Goal: Information Seeking & Learning: Learn about a topic

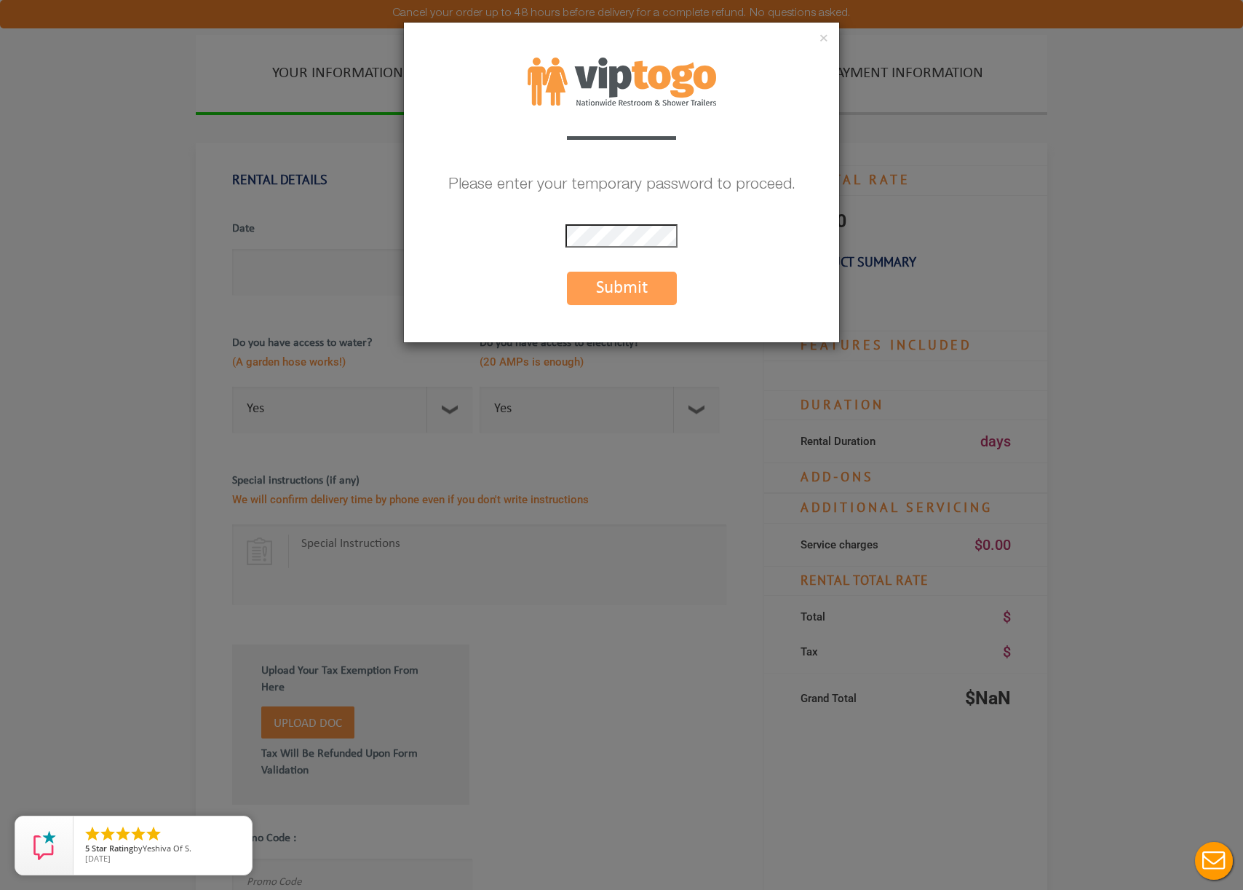
click at [636, 299] on button "Submit" at bounding box center [622, 288] width 110 height 33
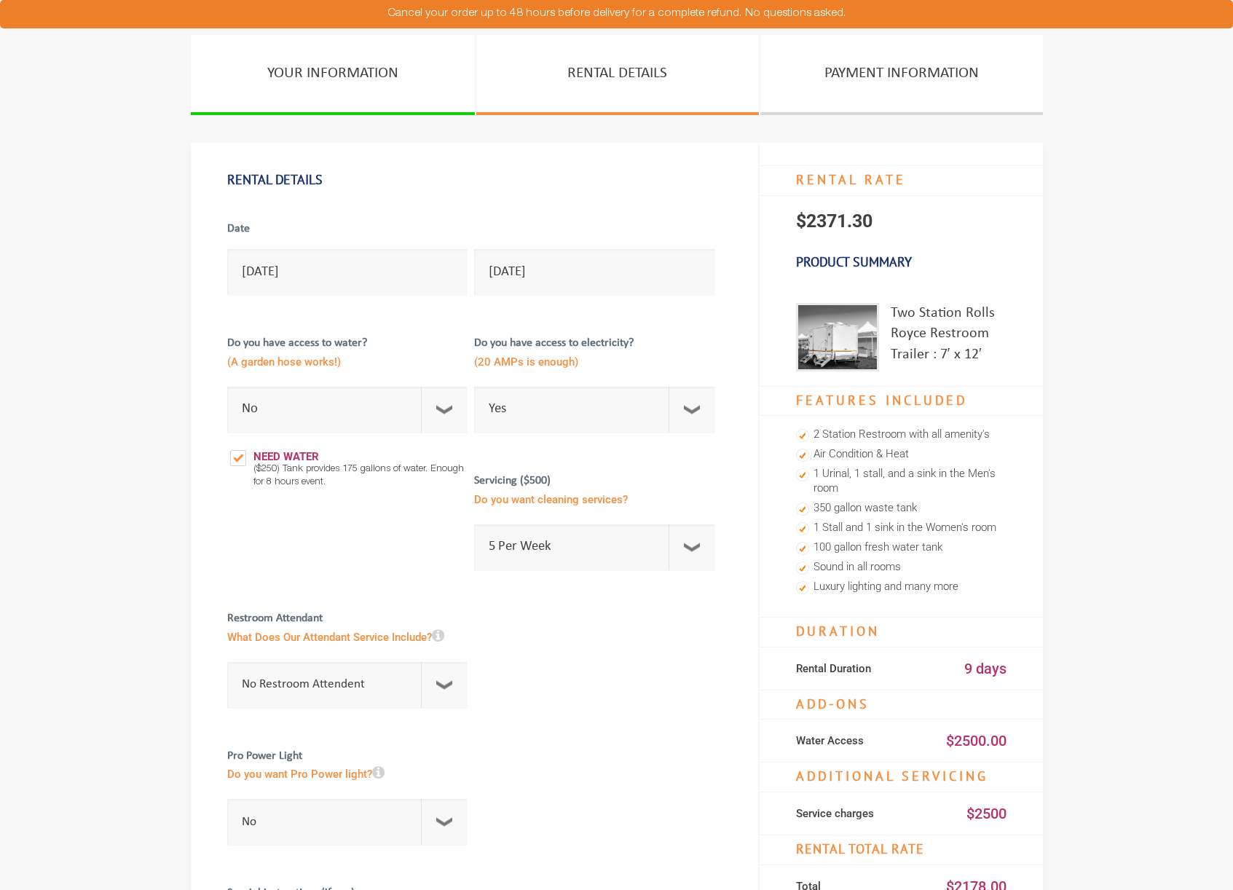
select select "No"
click at [824, 315] on img at bounding box center [837, 337] width 83 height 68
click at [941, 312] on div "Two Station Rolls Royce Restroom Trailer : 7′ x 12′" at bounding box center [948, 337] width 116 height 68
click at [937, 331] on div "Two Station Rolls Royce Restroom Trailer : 7′ x 12′" at bounding box center [948, 337] width 116 height 68
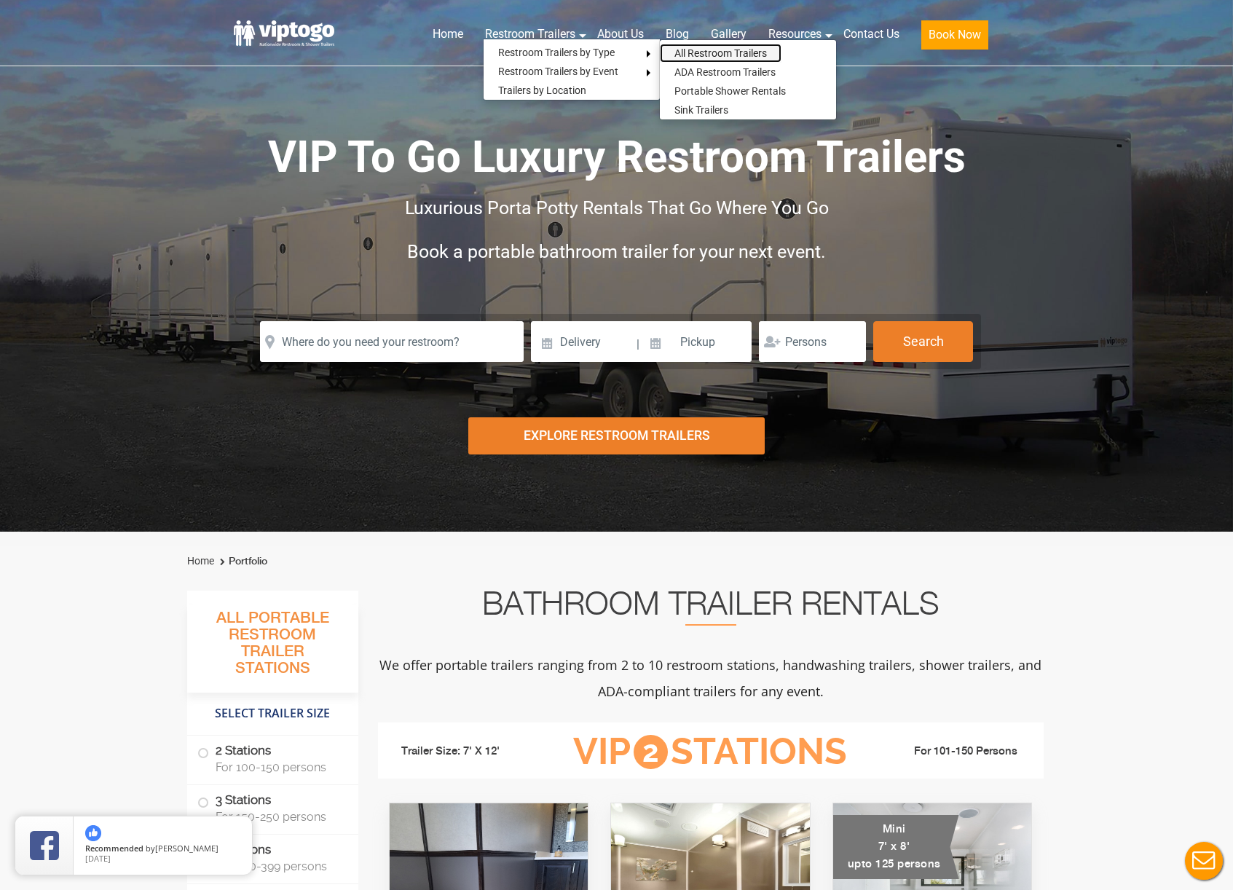
click at [721, 54] on link "All Restroom Trailers" at bounding box center [721, 53] width 122 height 19
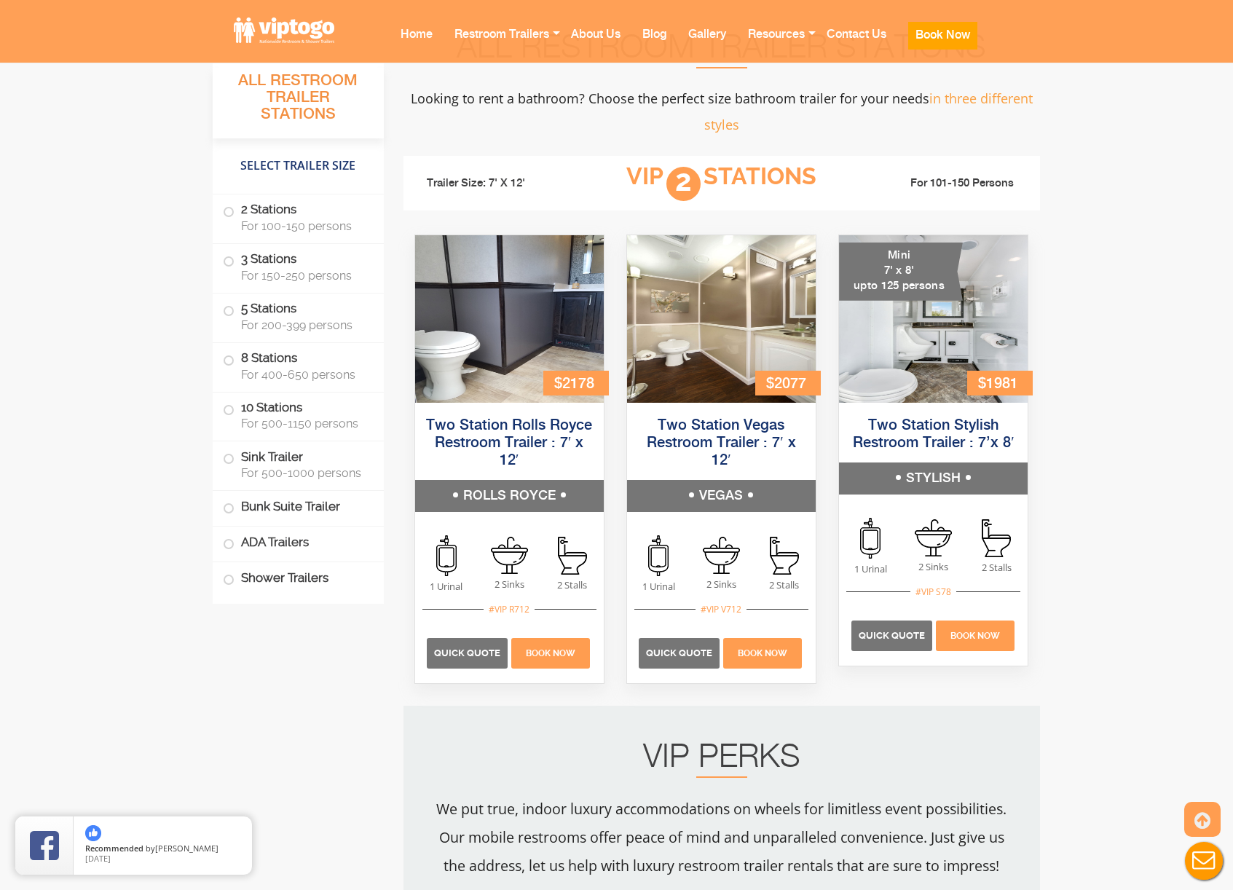
scroll to position [959, 0]
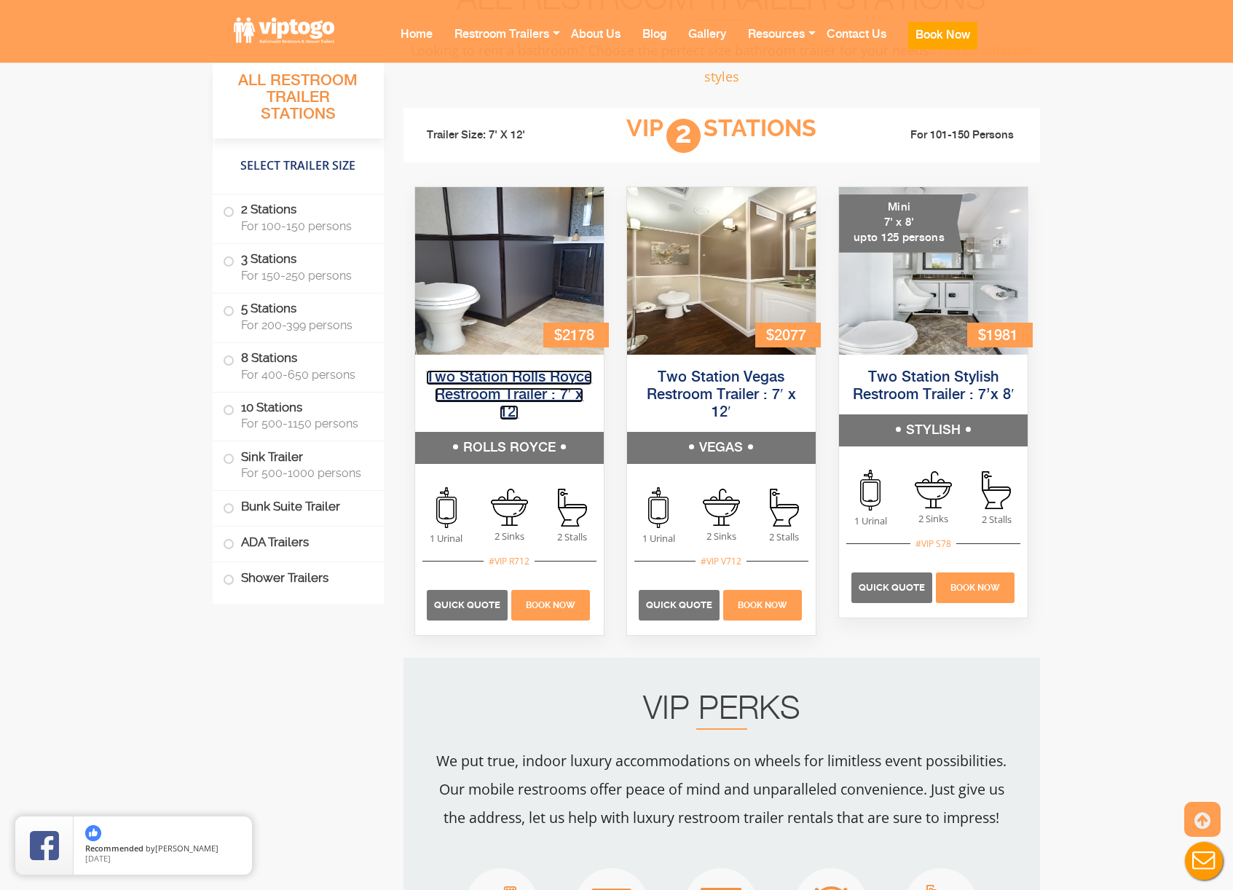
click at [503, 382] on link "Two Station Rolls Royce Restroom Trailer : 7′ x 12′" at bounding box center [509, 395] width 166 height 50
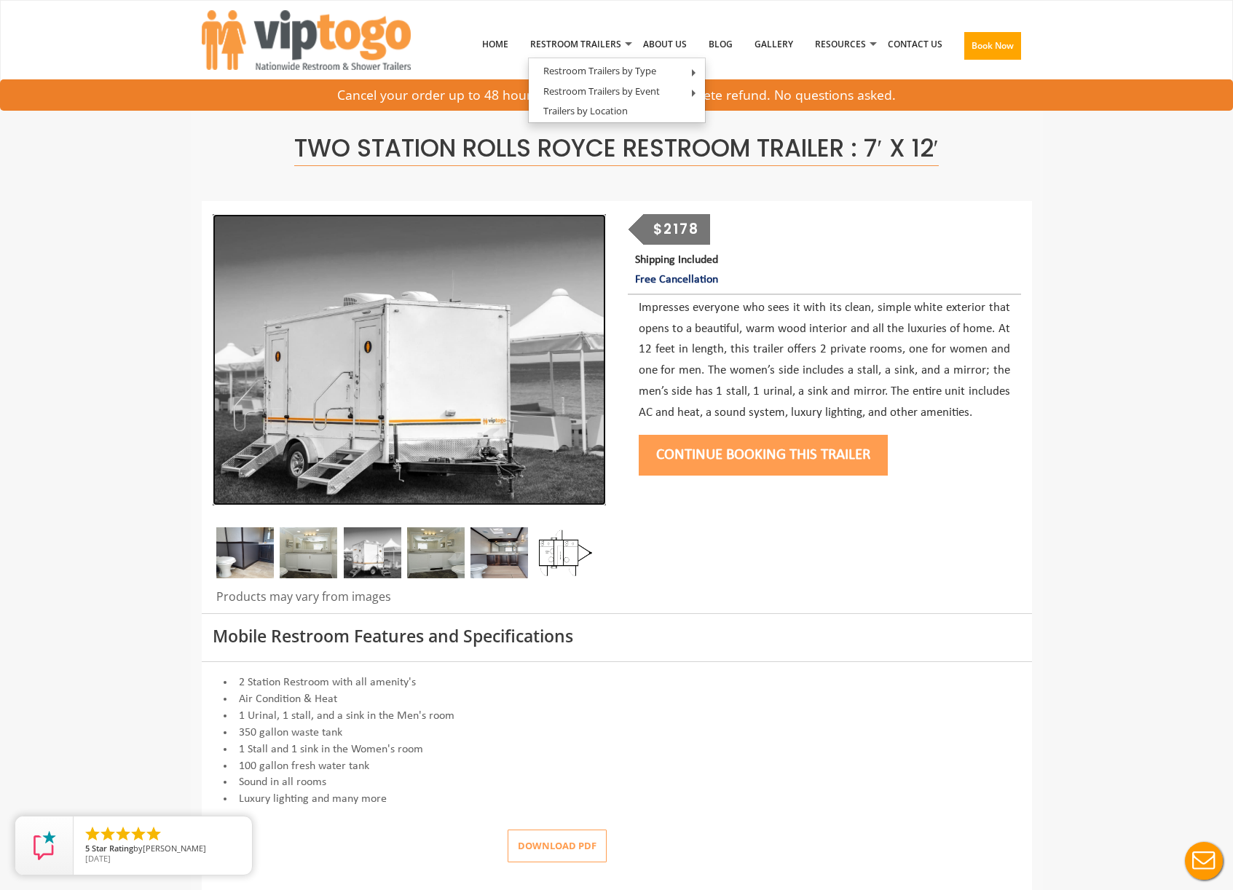
click at [592, 356] on img at bounding box center [409, 359] width 393 height 291
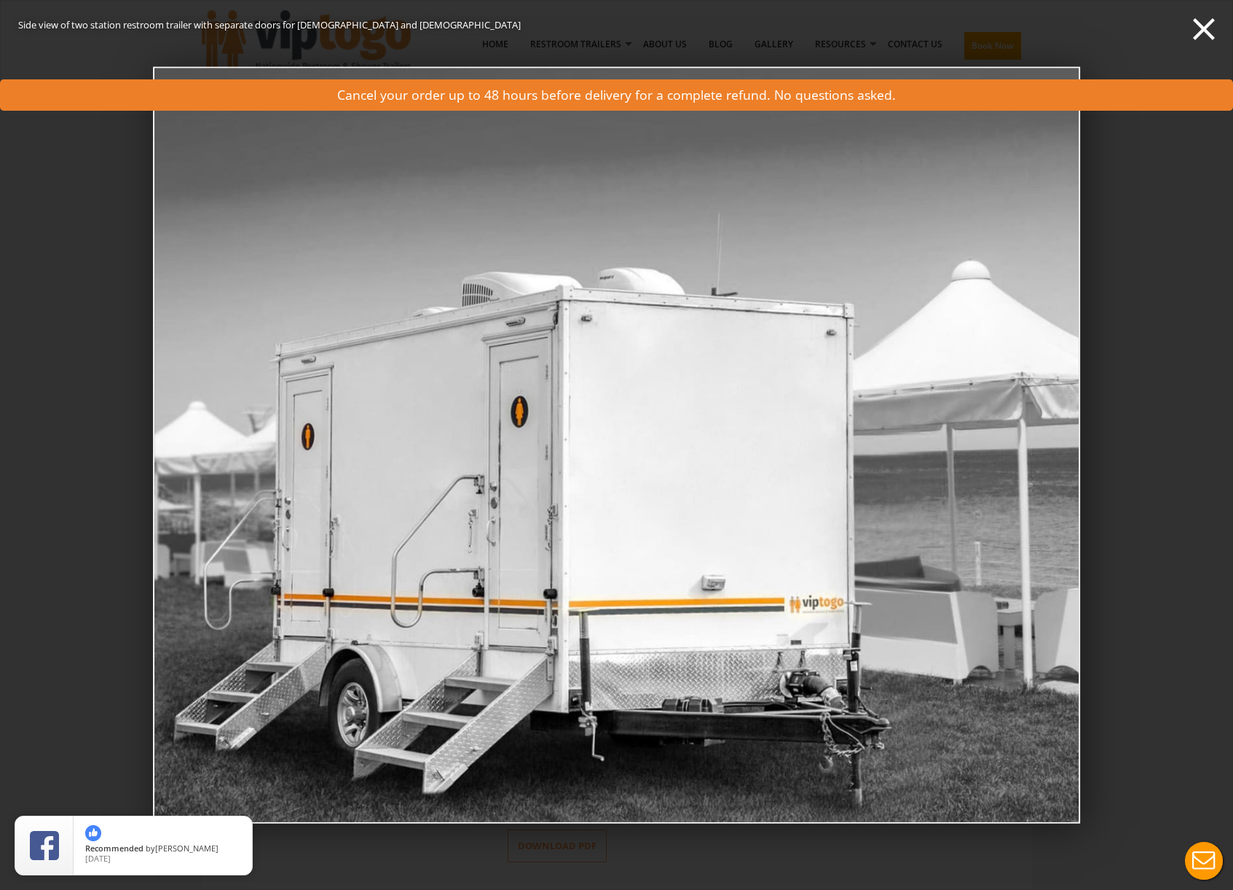
click at [1075, 344] on img at bounding box center [616, 445] width 927 height 756
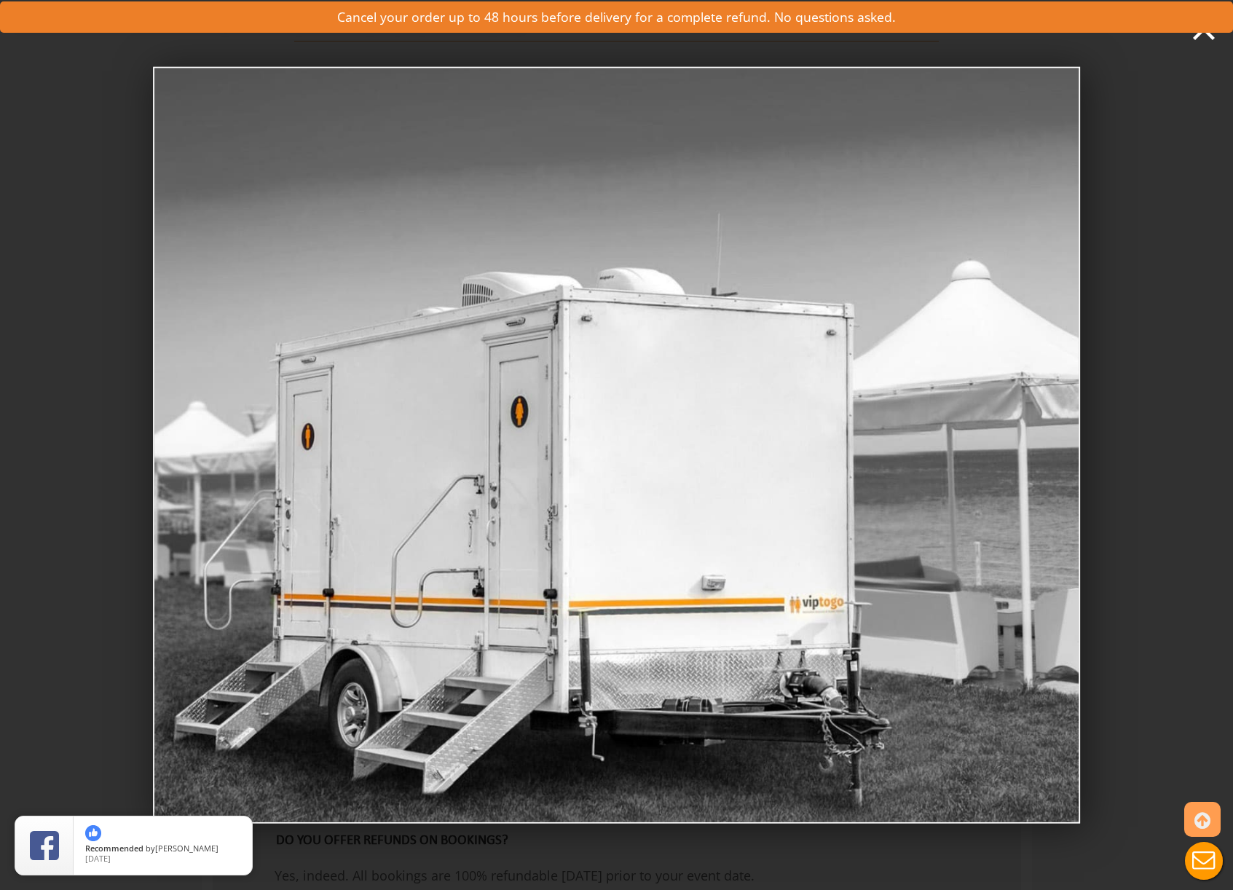
scroll to position [285, 0]
click at [1134, 389] on div "Side view of two station restroom trailer with separate doors for [DEMOGRAPHIC_…" at bounding box center [616, 445] width 1233 height 890
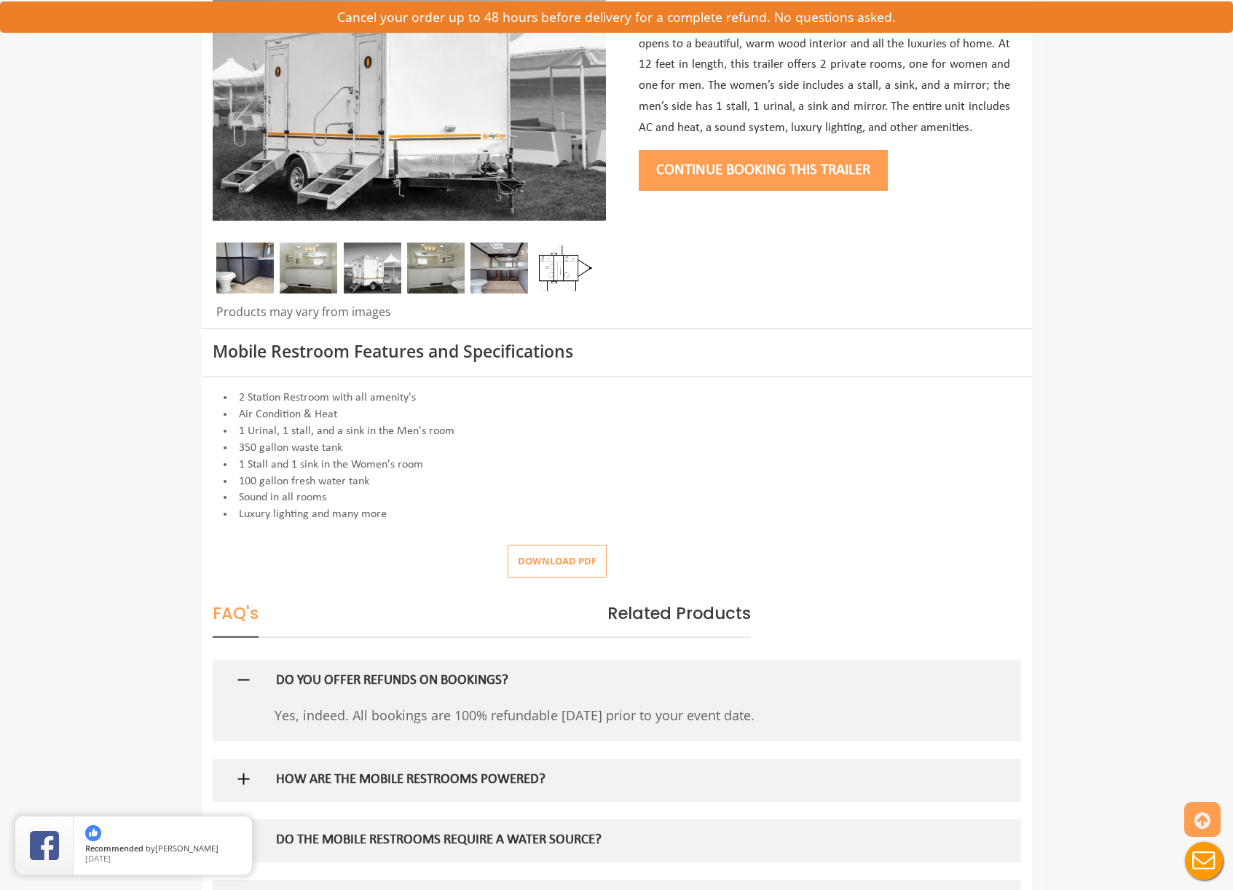
click at [290, 260] on img at bounding box center [309, 267] width 58 height 51
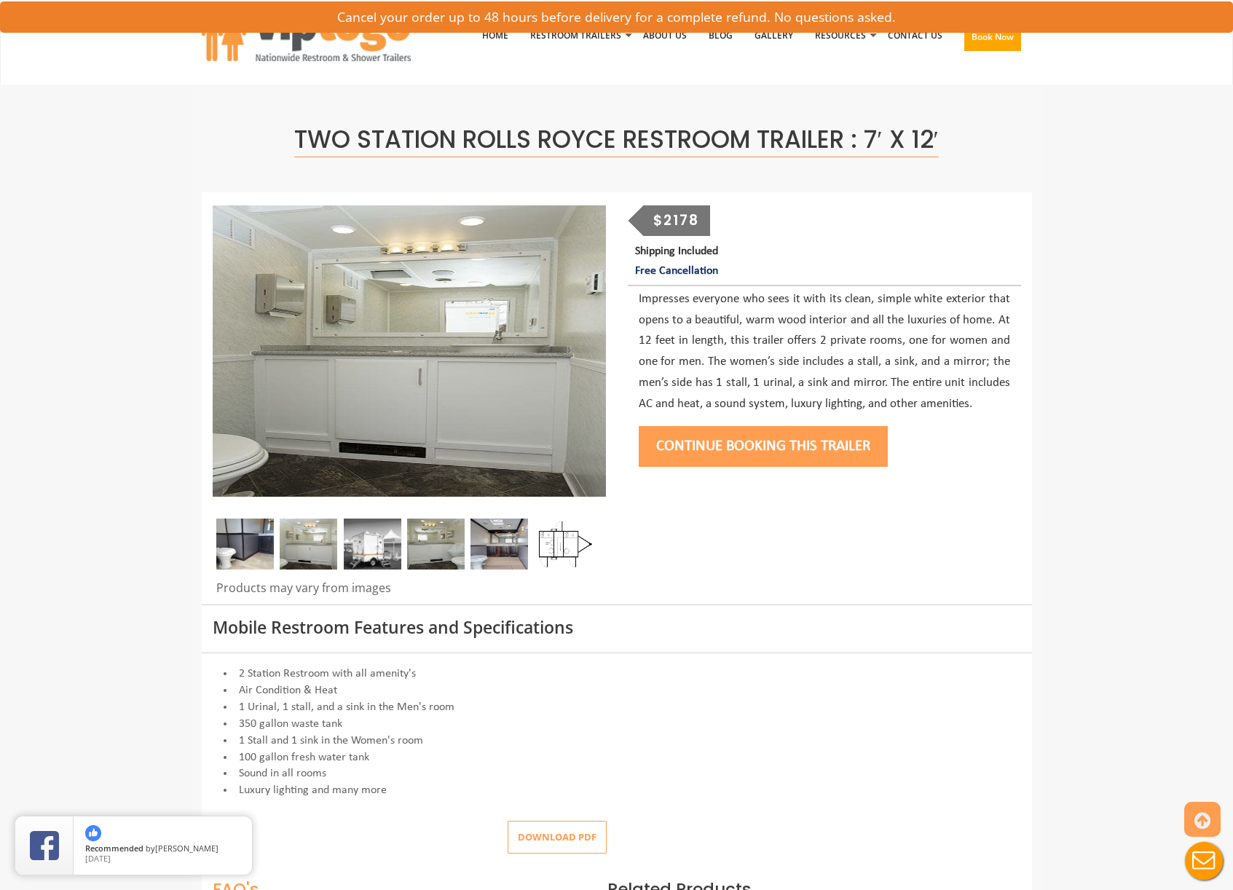
scroll to position [0, 0]
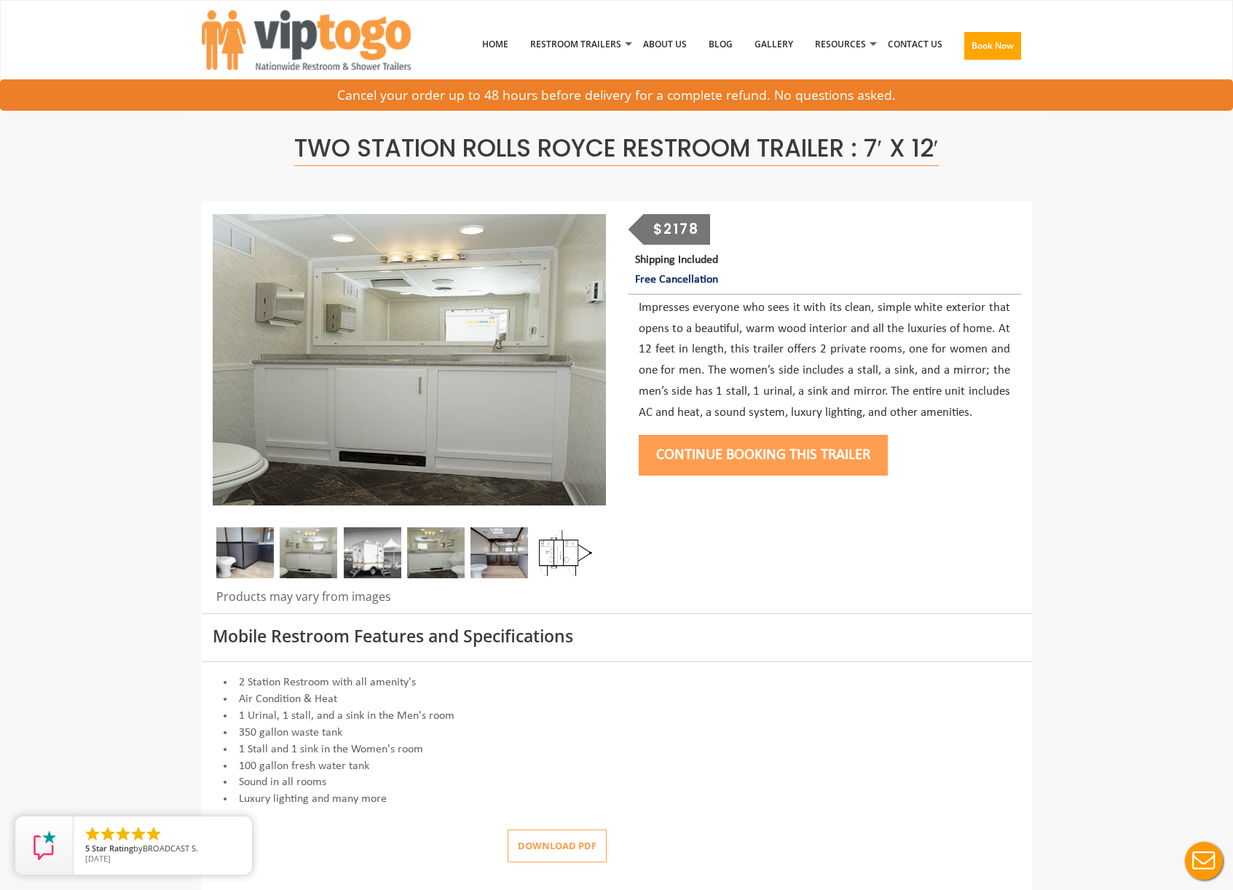
drag, startPoint x: 237, startPoint y: 556, endPoint x: 242, endPoint y: 548, distance: 9.5
click at [237, 556] on img at bounding box center [245, 552] width 58 height 51
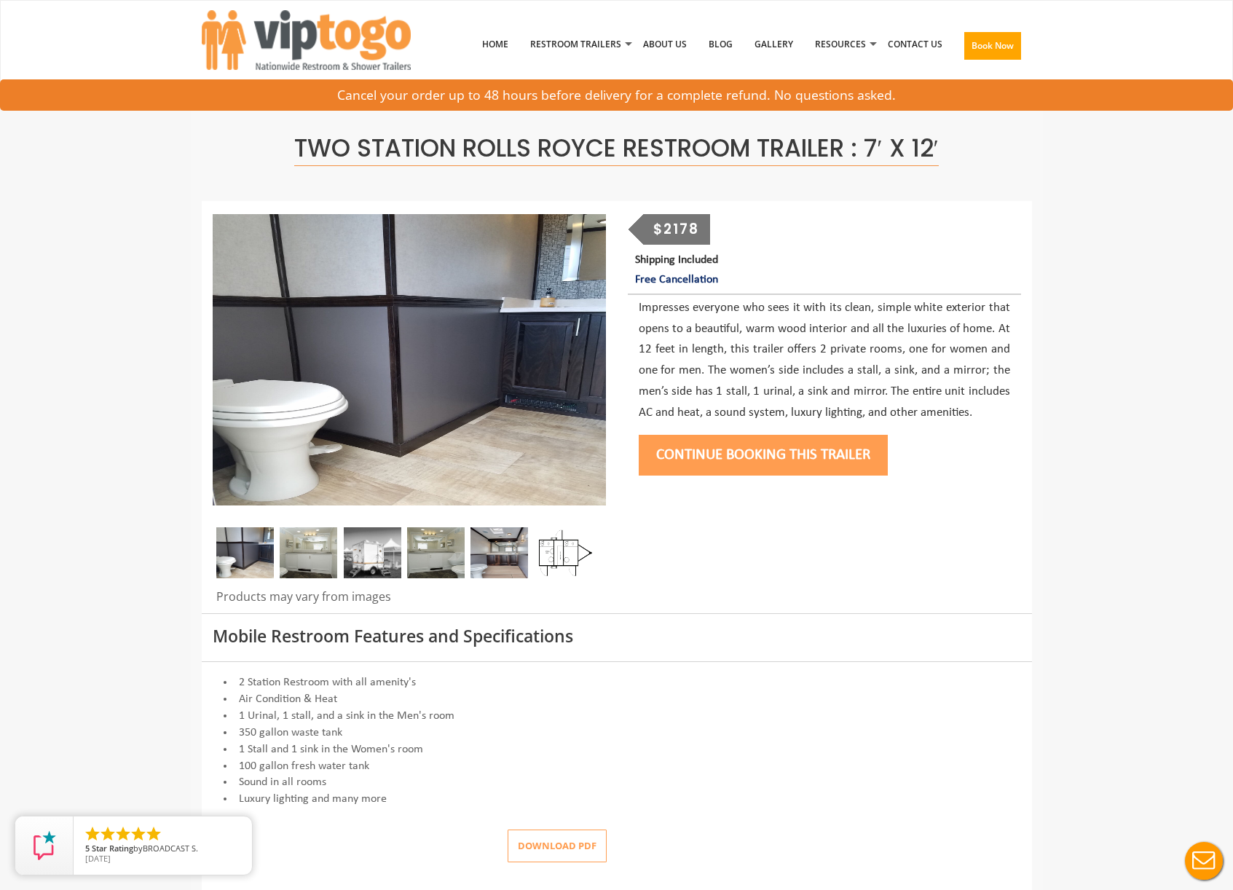
click at [311, 546] on img at bounding box center [309, 552] width 58 height 51
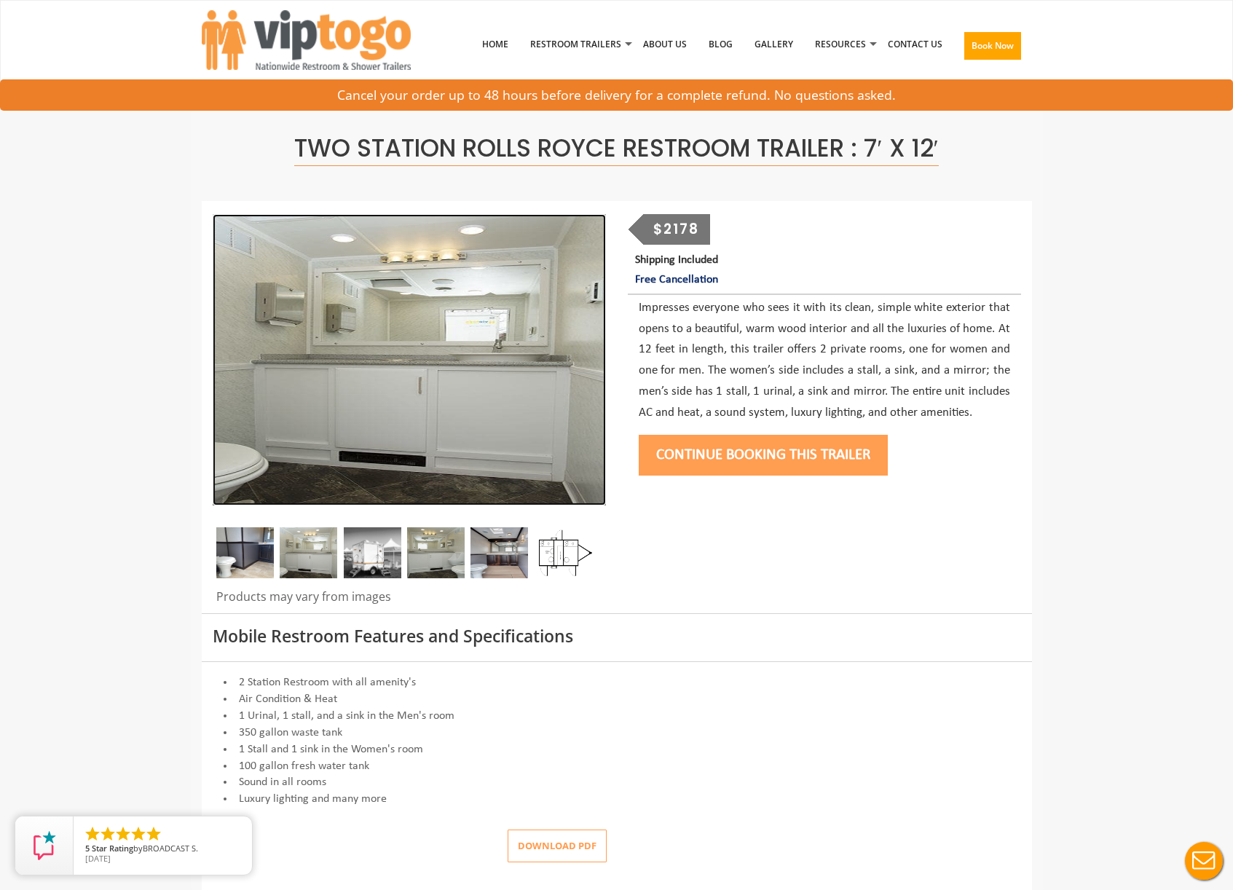
click at [336, 387] on img at bounding box center [409, 359] width 393 height 291
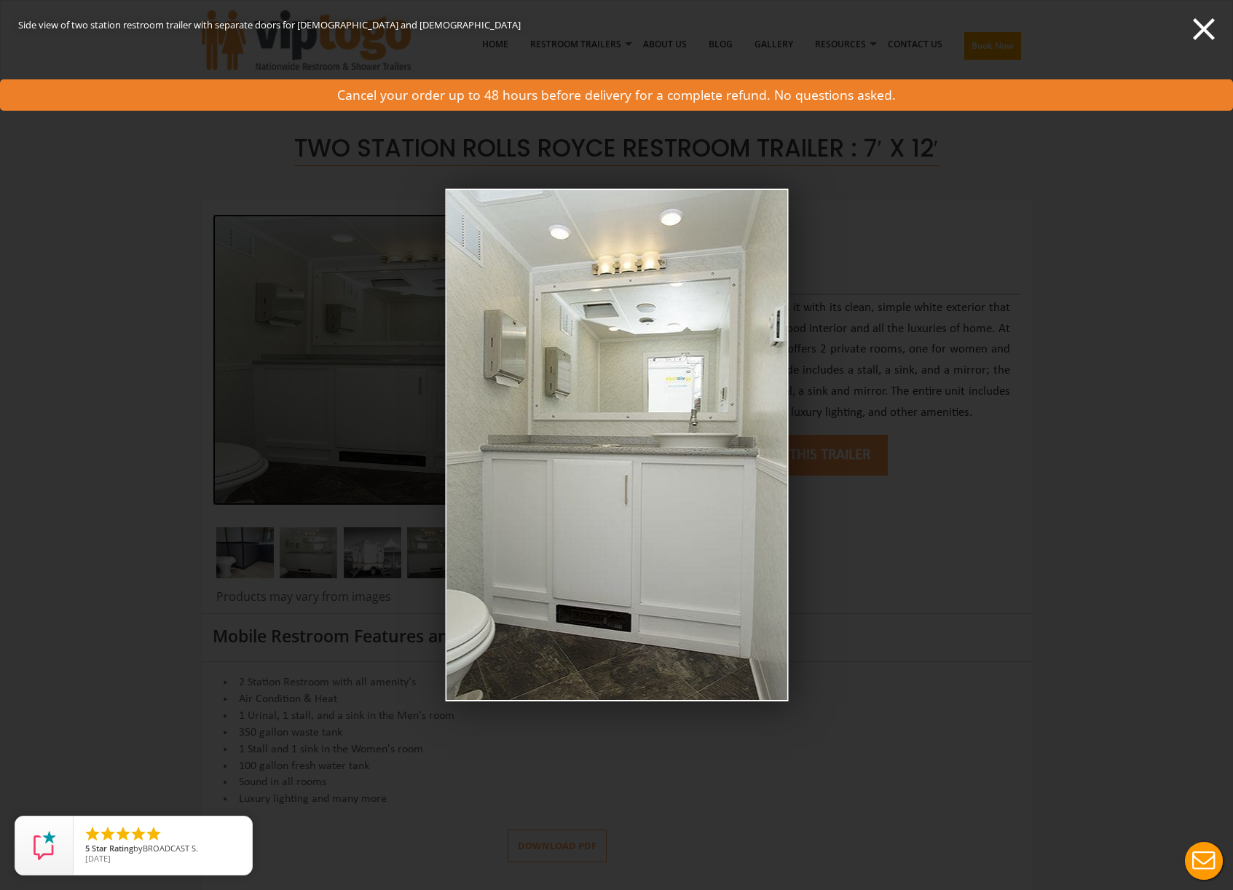
click at [306, 408] on div "Side view of two station restroom trailer with separate doors for [DEMOGRAPHIC_…" at bounding box center [616, 445] width 1233 height 890
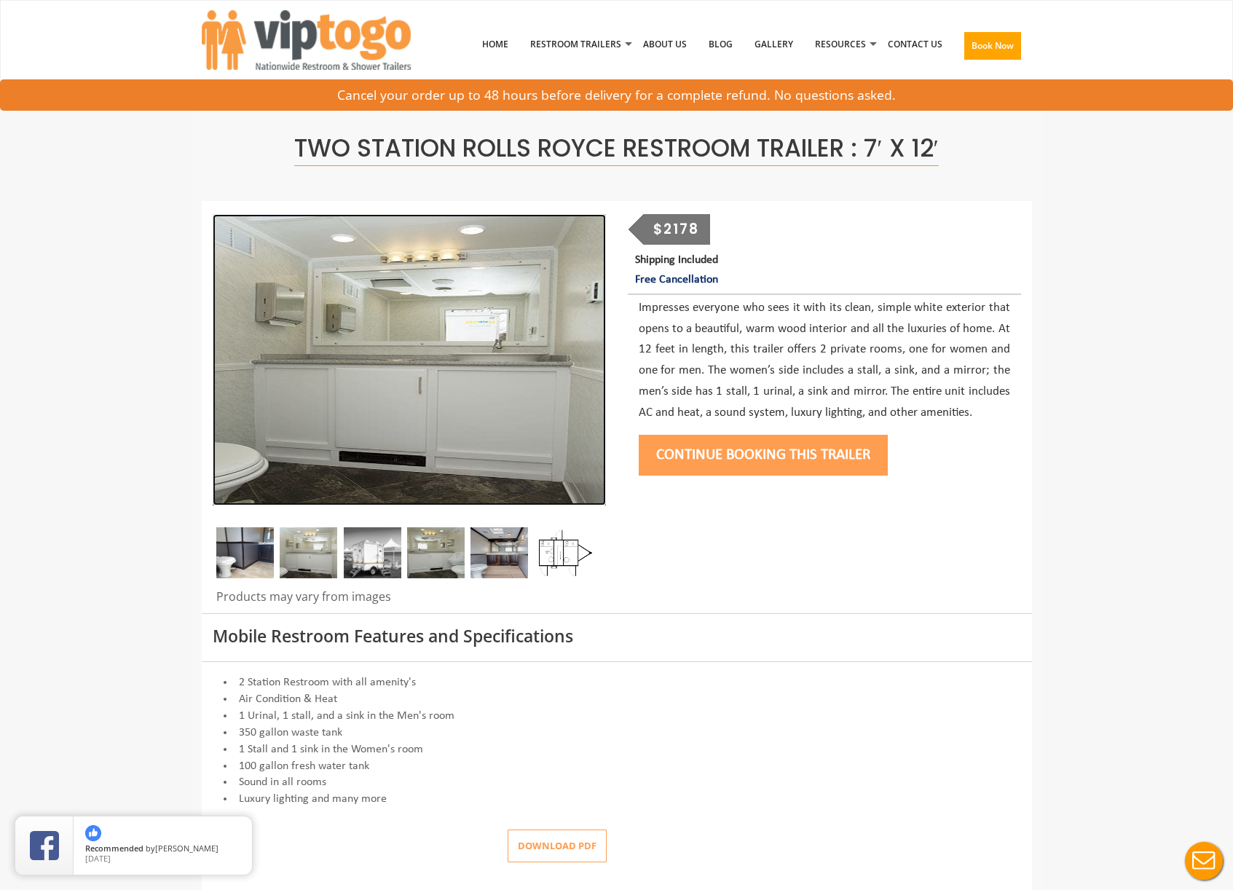
click at [412, 414] on img at bounding box center [409, 359] width 393 height 291
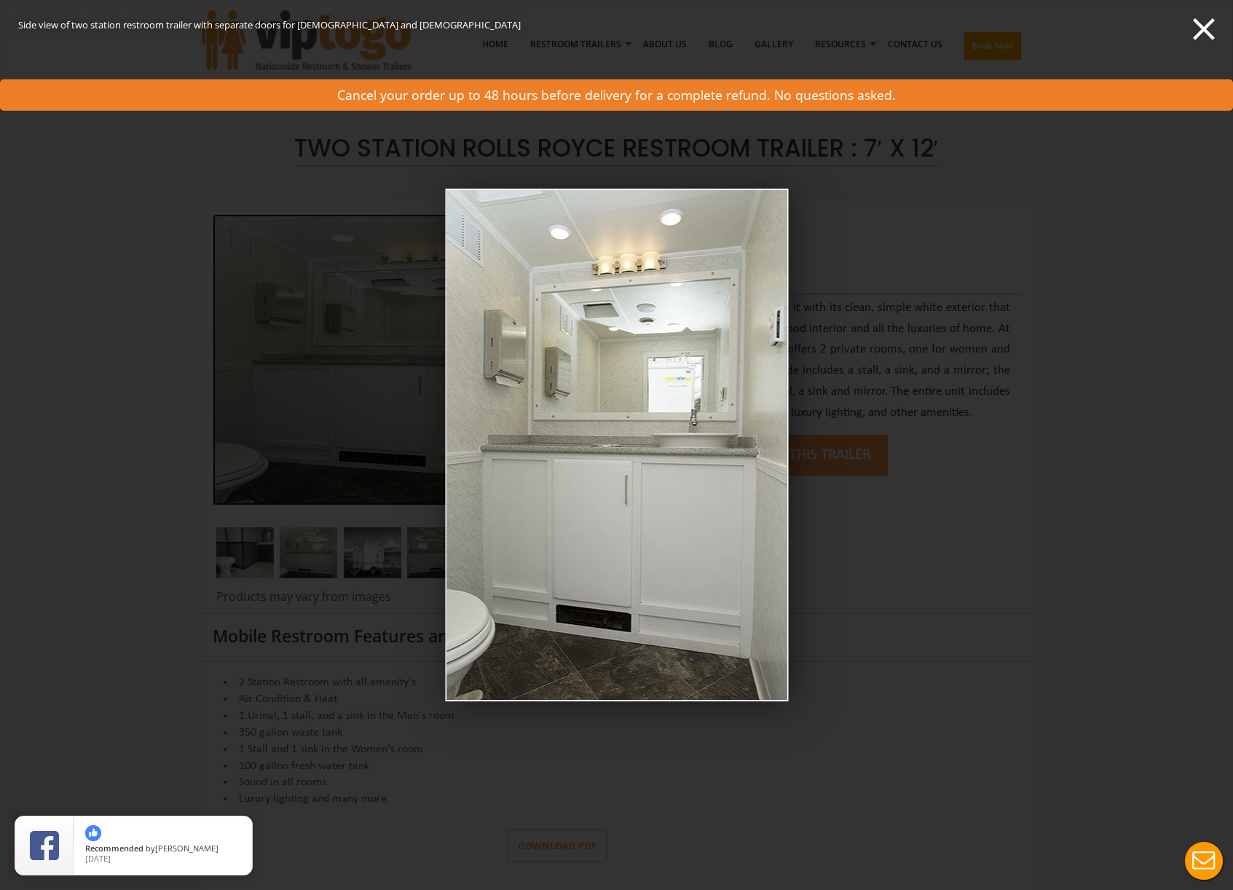
click at [847, 467] on div "Side view of two station restroom trailer with separate doors for [DEMOGRAPHIC_…" at bounding box center [616, 445] width 1233 height 890
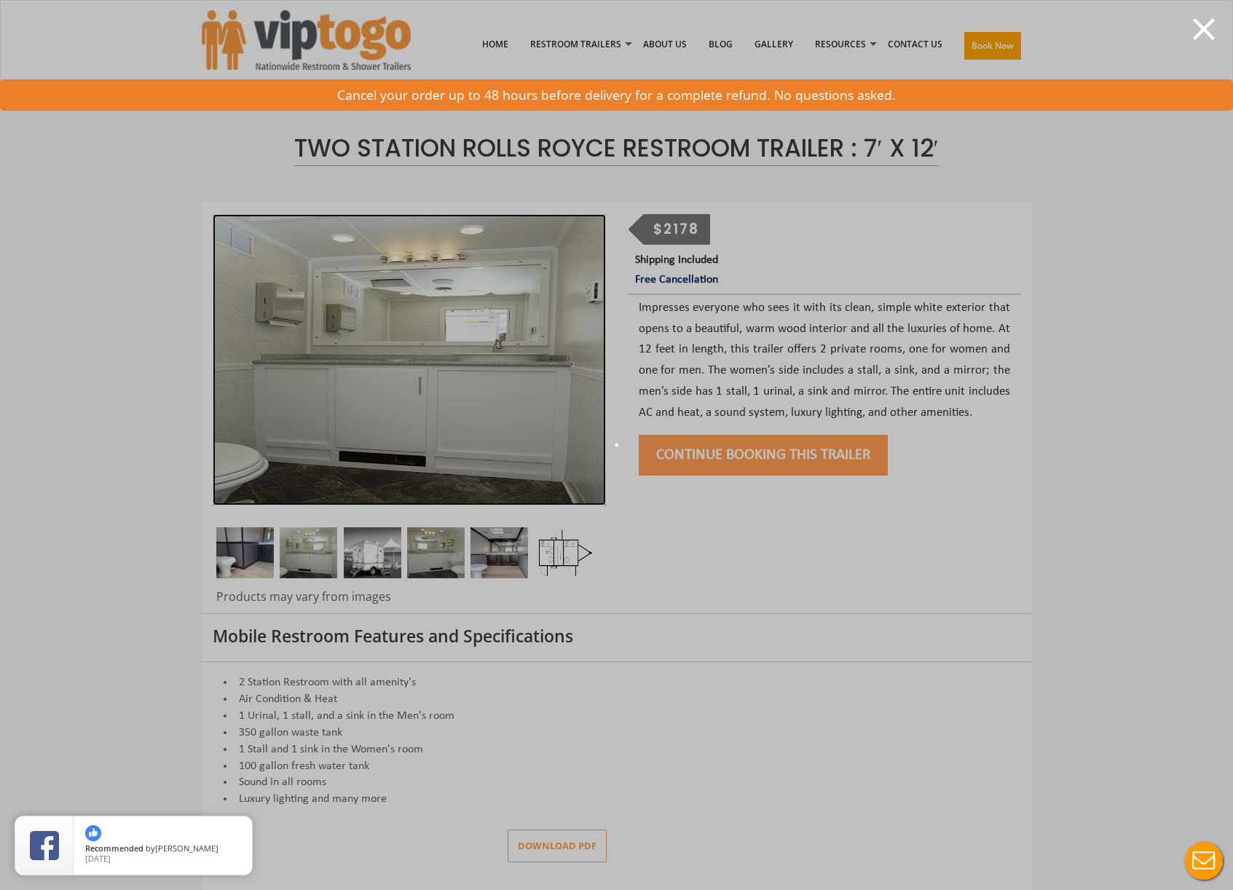
click at [1066, 432] on body "Toggle navigation VIPTOGO Home Restroom Trailers Restroom Trailers by Type All …" at bounding box center [616, 445] width 1233 height 890
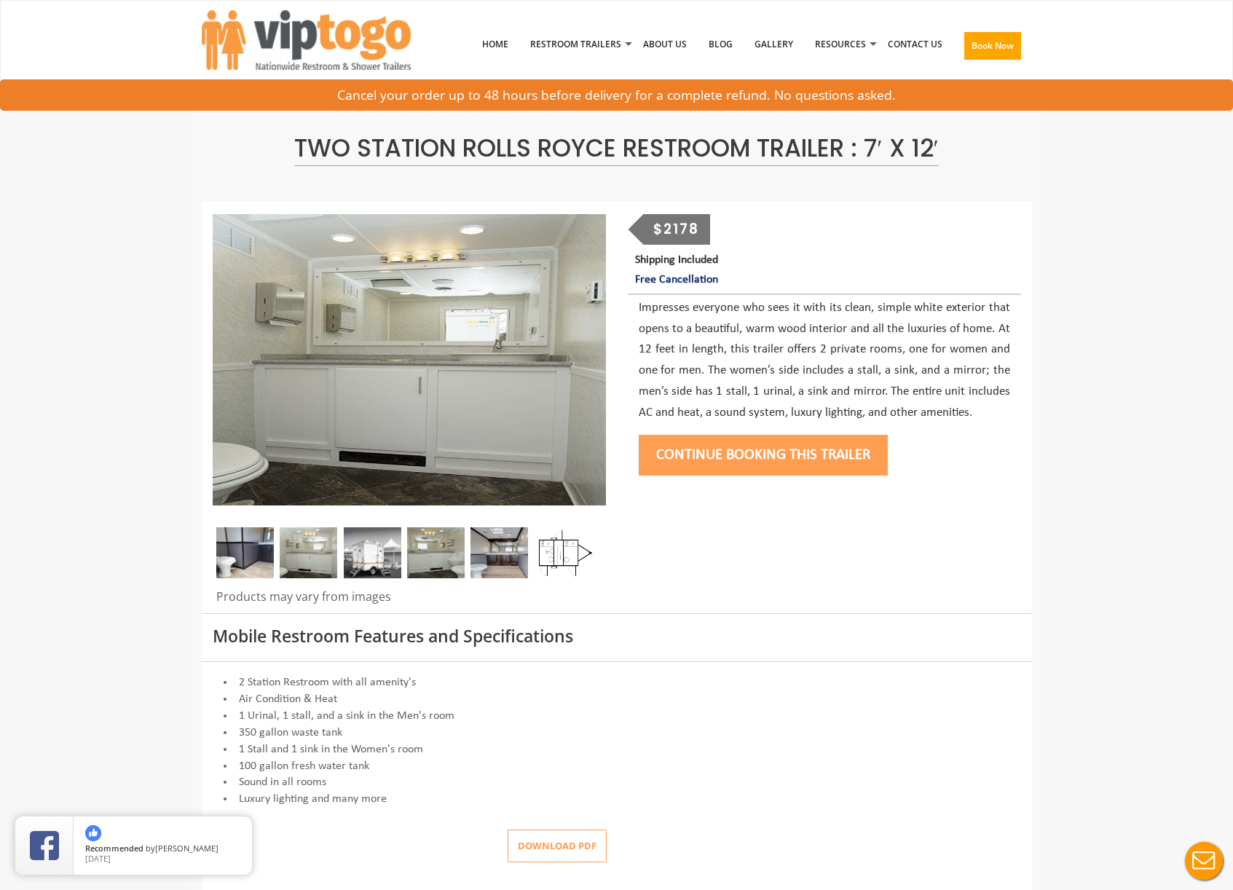
click at [520, 569] on img at bounding box center [499, 552] width 58 height 51
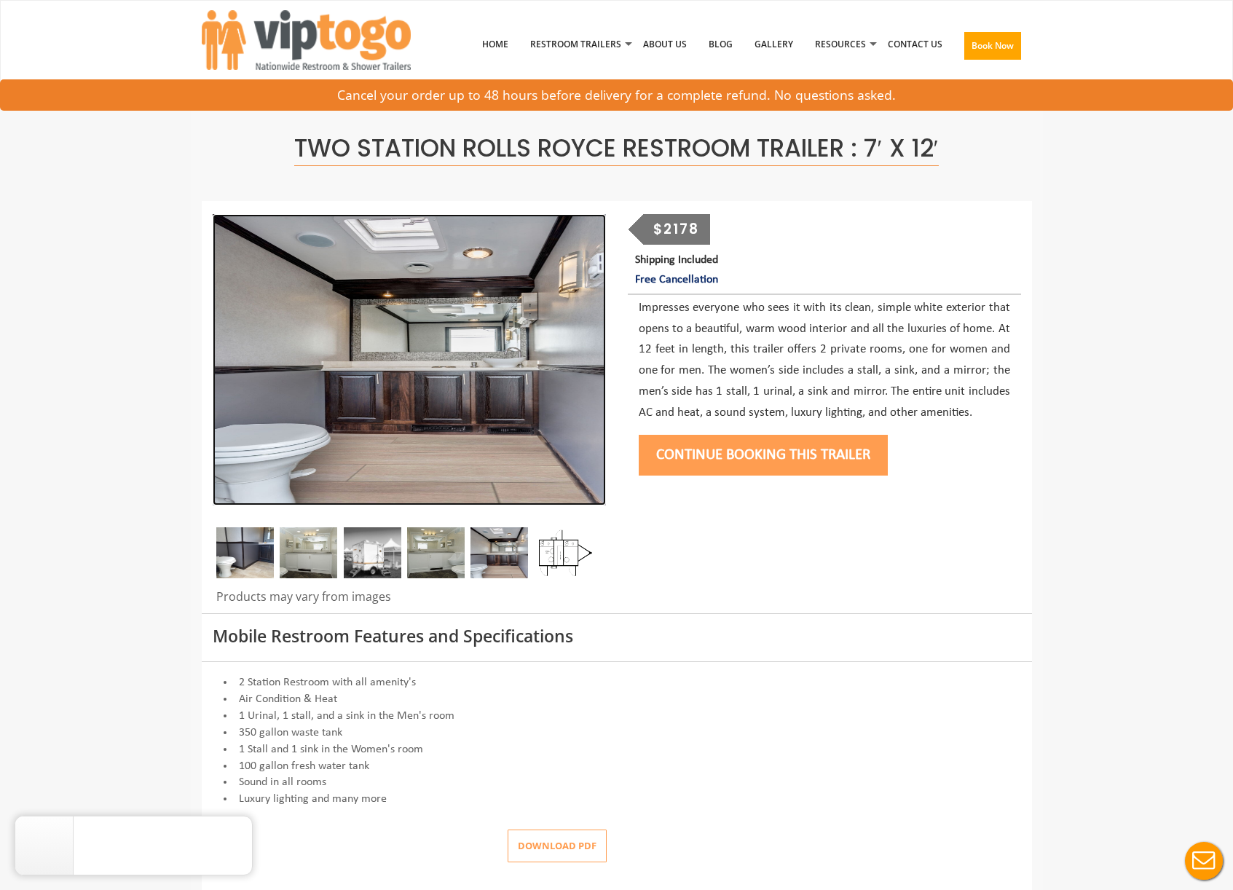
click at [466, 323] on img at bounding box center [409, 359] width 393 height 291
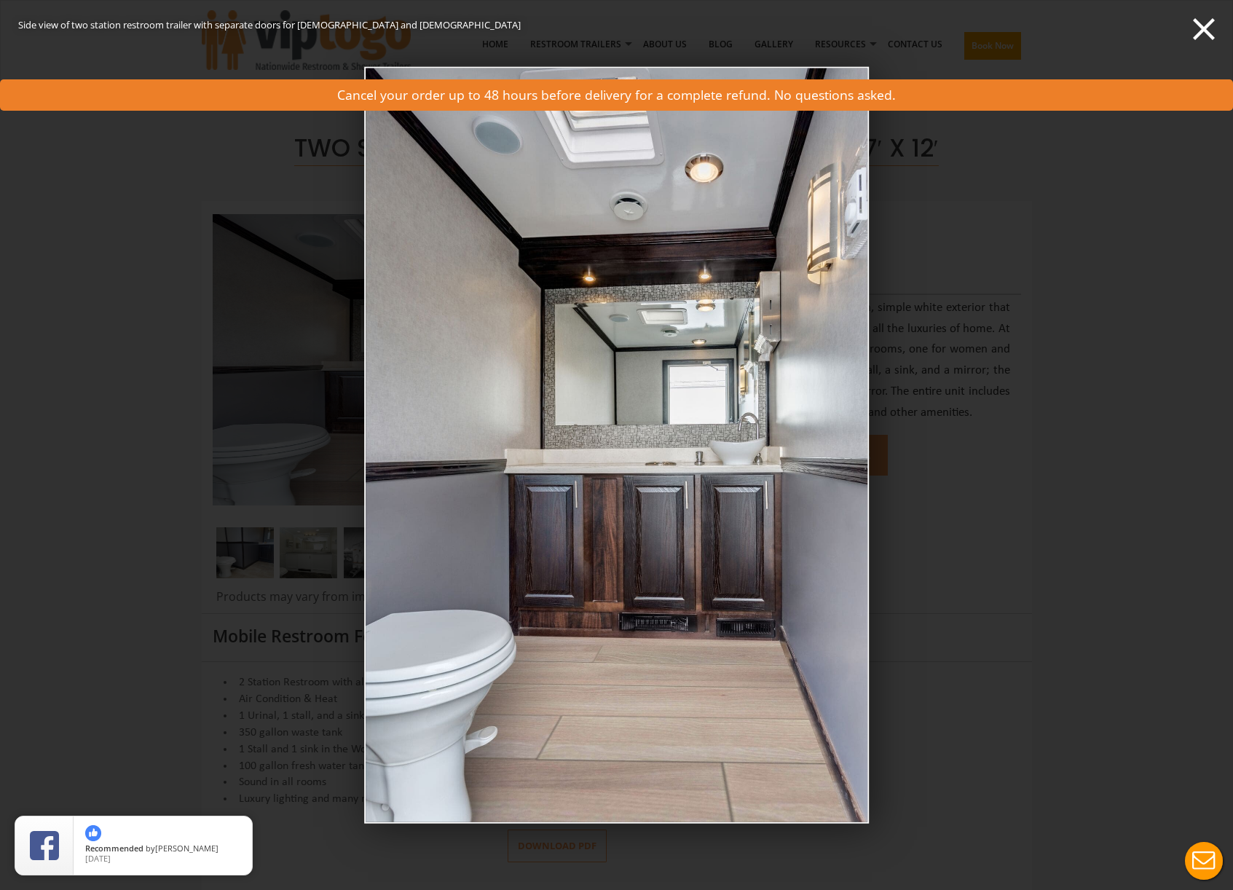
click at [762, 418] on img at bounding box center [616, 445] width 505 height 756
click at [986, 414] on div "Side view of two station restroom trailer with separate doors for [DEMOGRAPHIC_…" at bounding box center [616, 445] width 1233 height 890
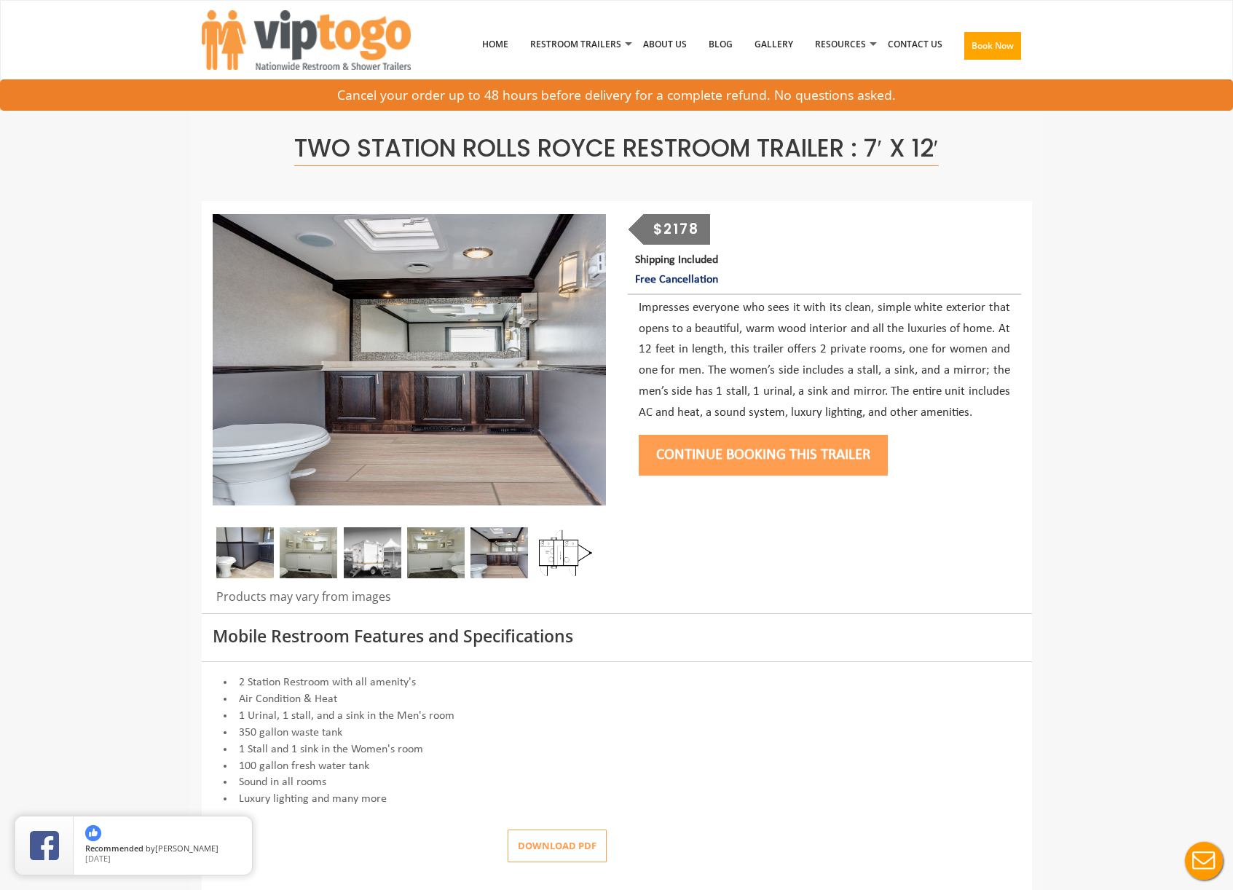
click at [258, 555] on img at bounding box center [245, 552] width 58 height 51
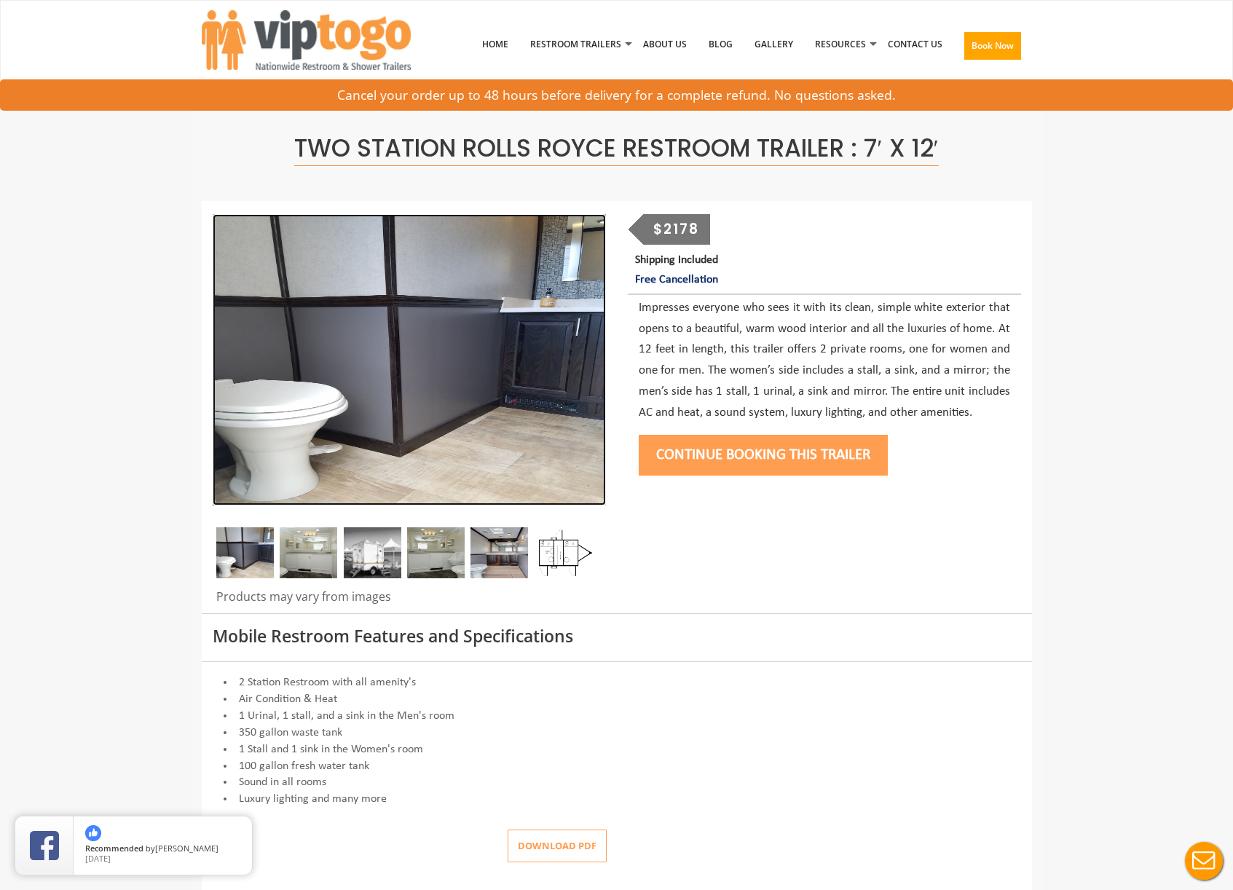
click at [494, 370] on img at bounding box center [409, 359] width 393 height 291
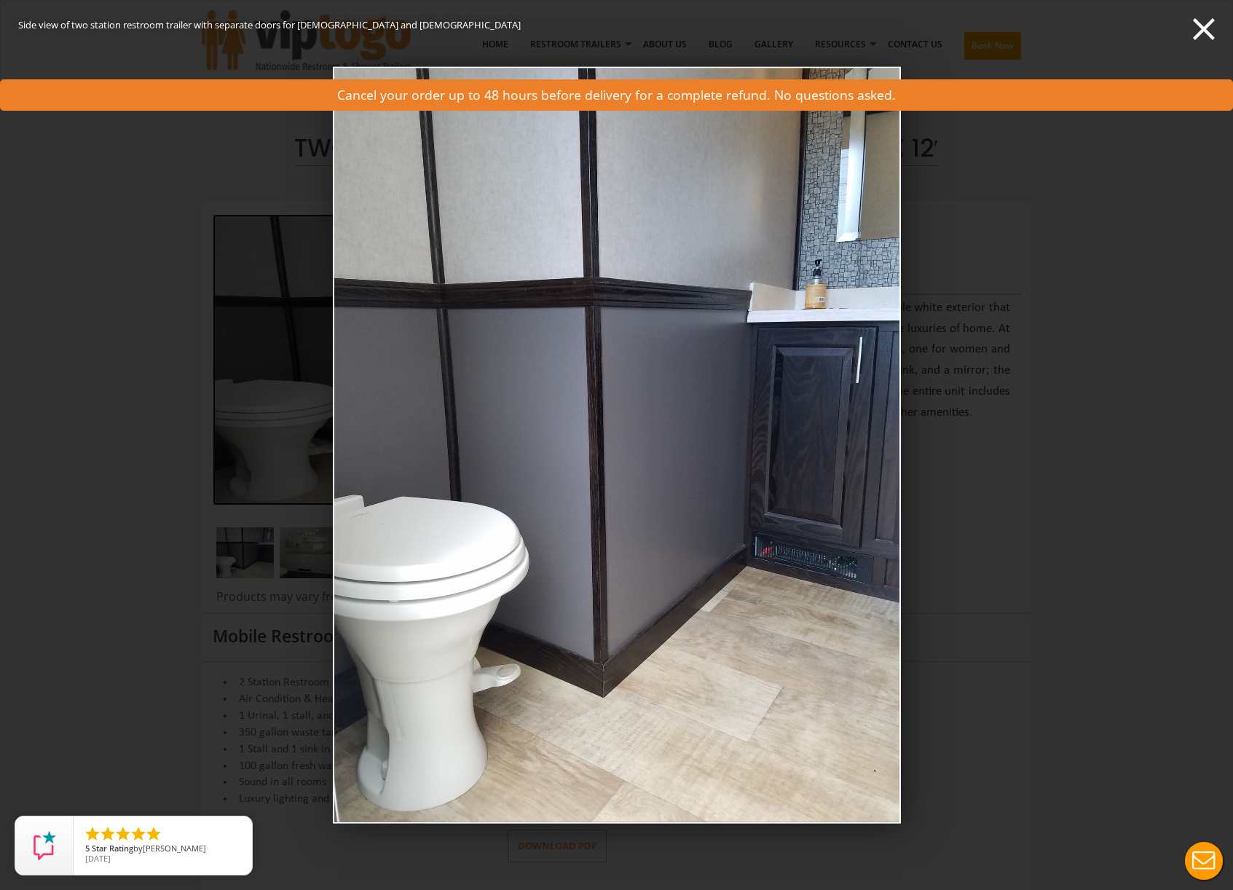
click at [930, 381] on div "Side view of two station restroom trailer with separate doors for [DEMOGRAPHIC_…" at bounding box center [616, 445] width 1233 height 890
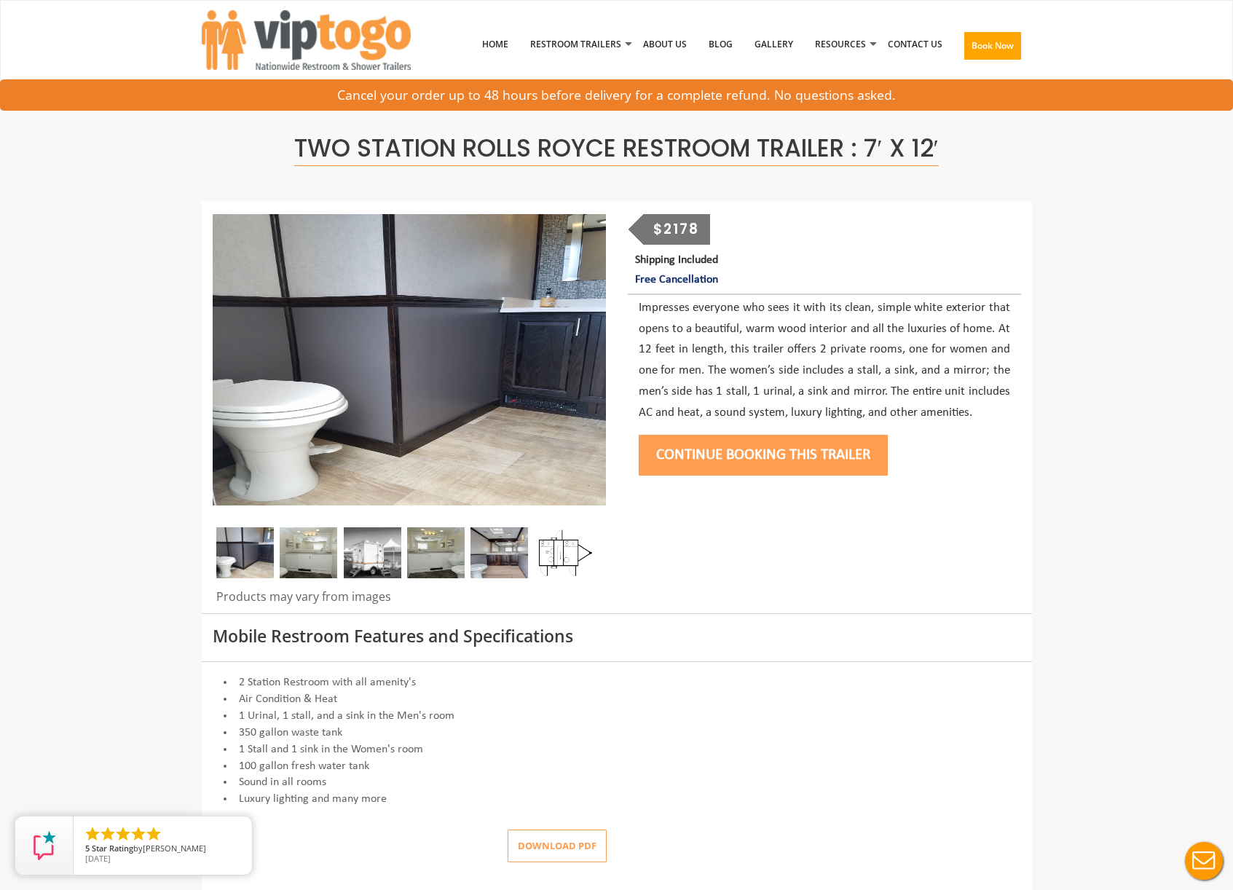
click at [305, 558] on img at bounding box center [309, 552] width 58 height 51
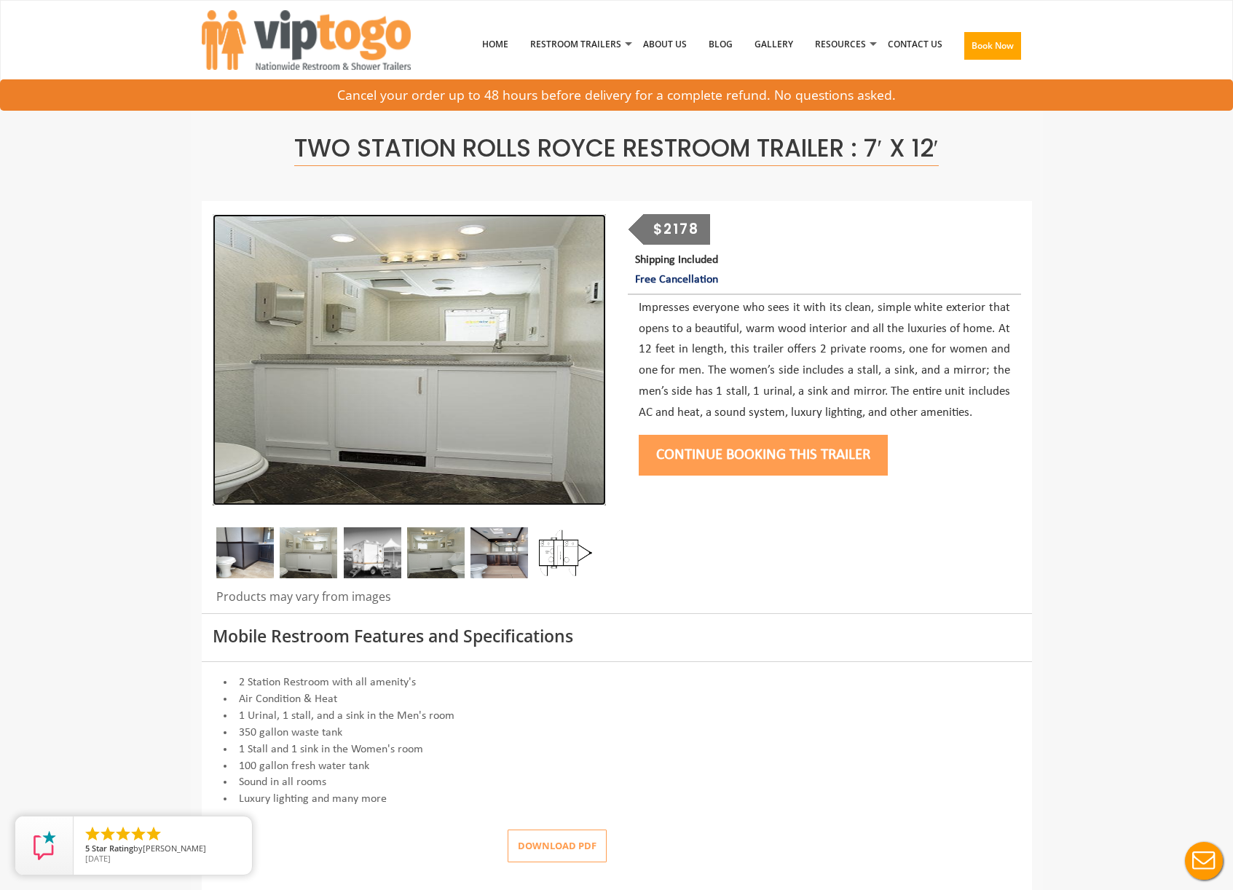
click at [452, 419] on img at bounding box center [409, 359] width 393 height 291
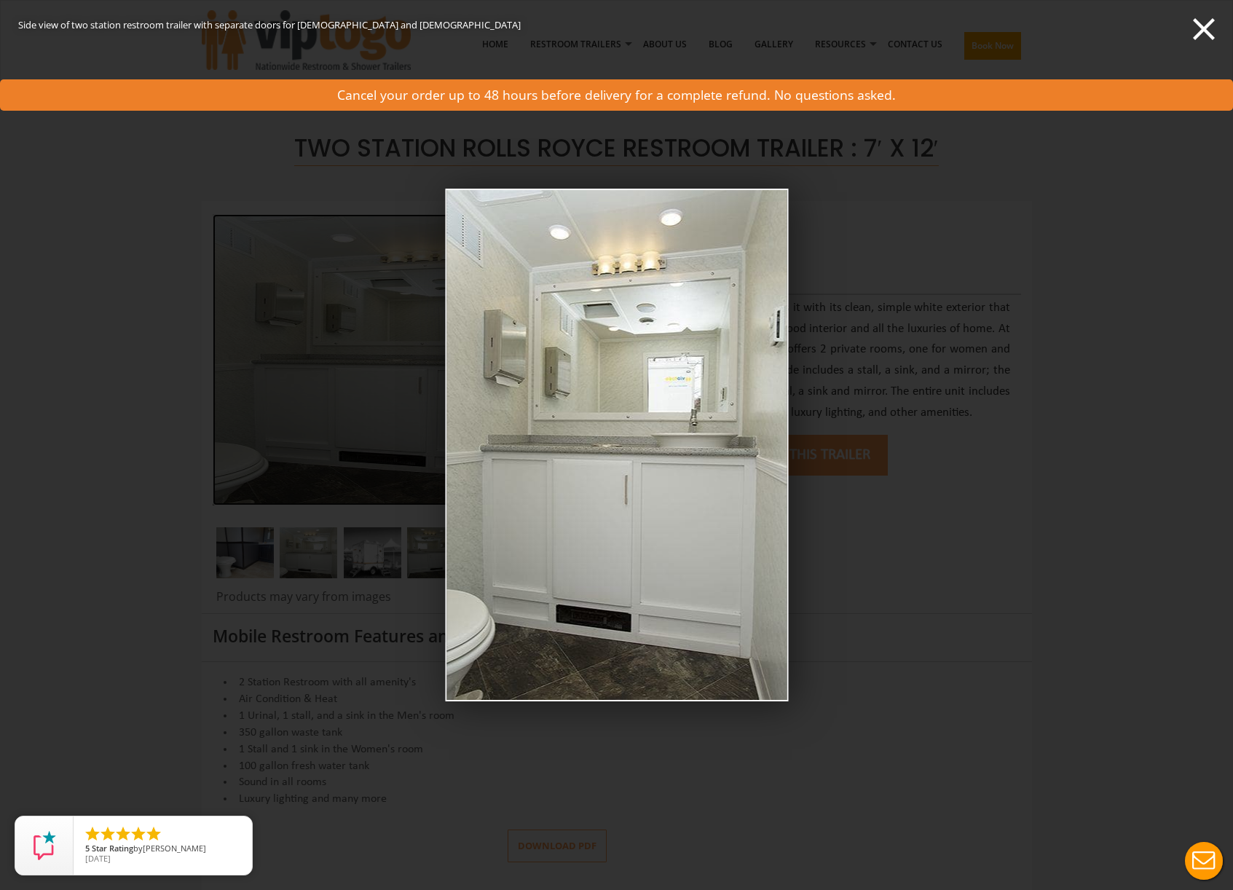
click at [917, 422] on div "Side view of two station restroom trailer with separate doors for [DEMOGRAPHIC_…" at bounding box center [616, 445] width 1233 height 890
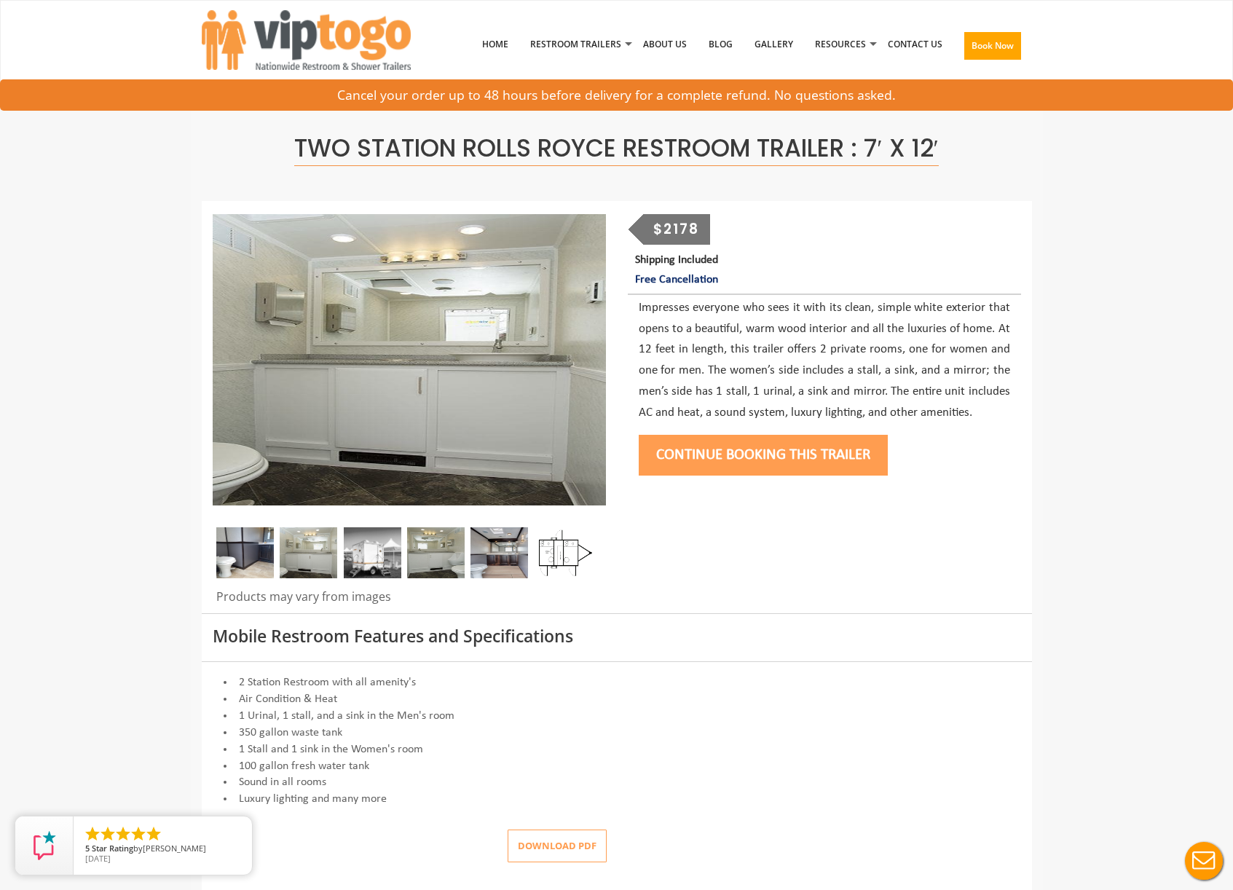
click at [366, 547] on img at bounding box center [373, 552] width 58 height 51
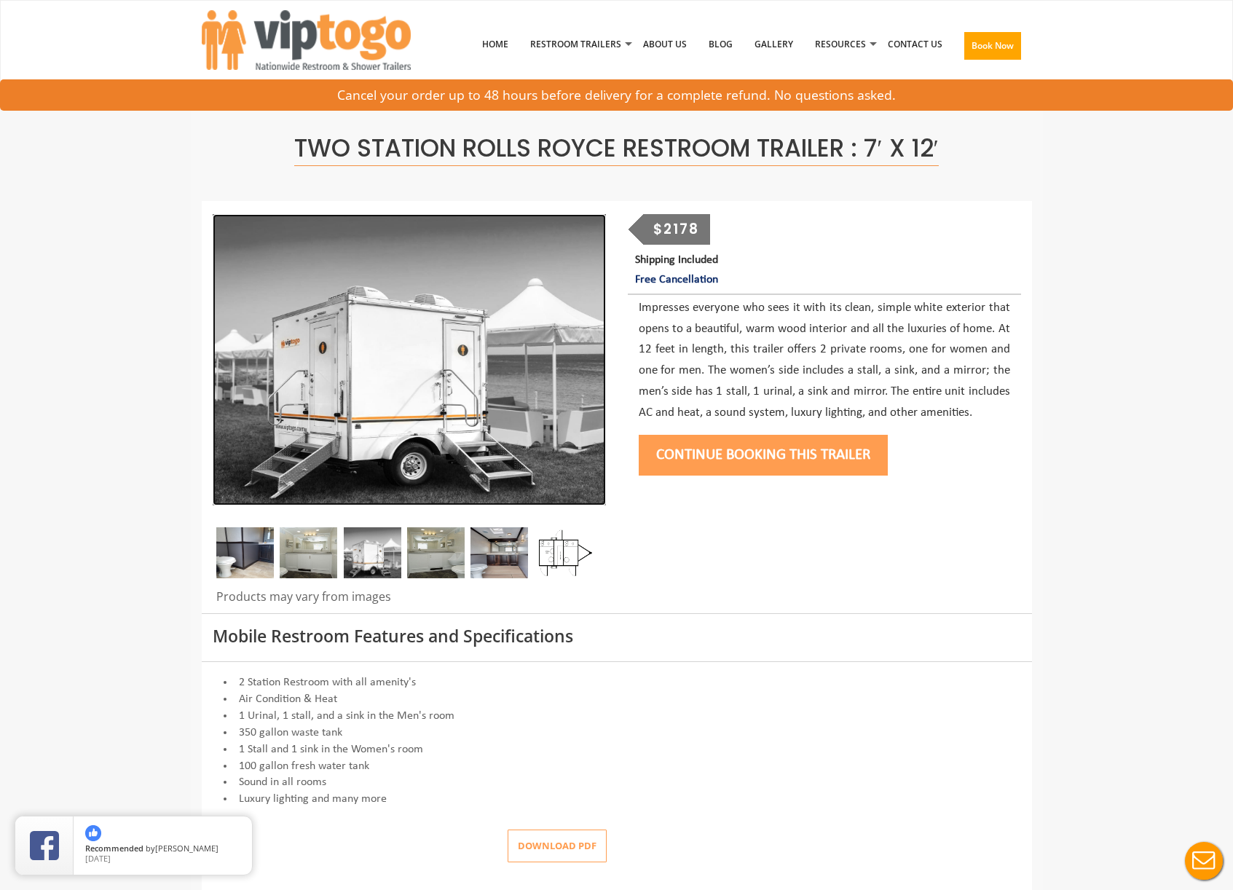
click at [525, 411] on img at bounding box center [409, 359] width 393 height 291
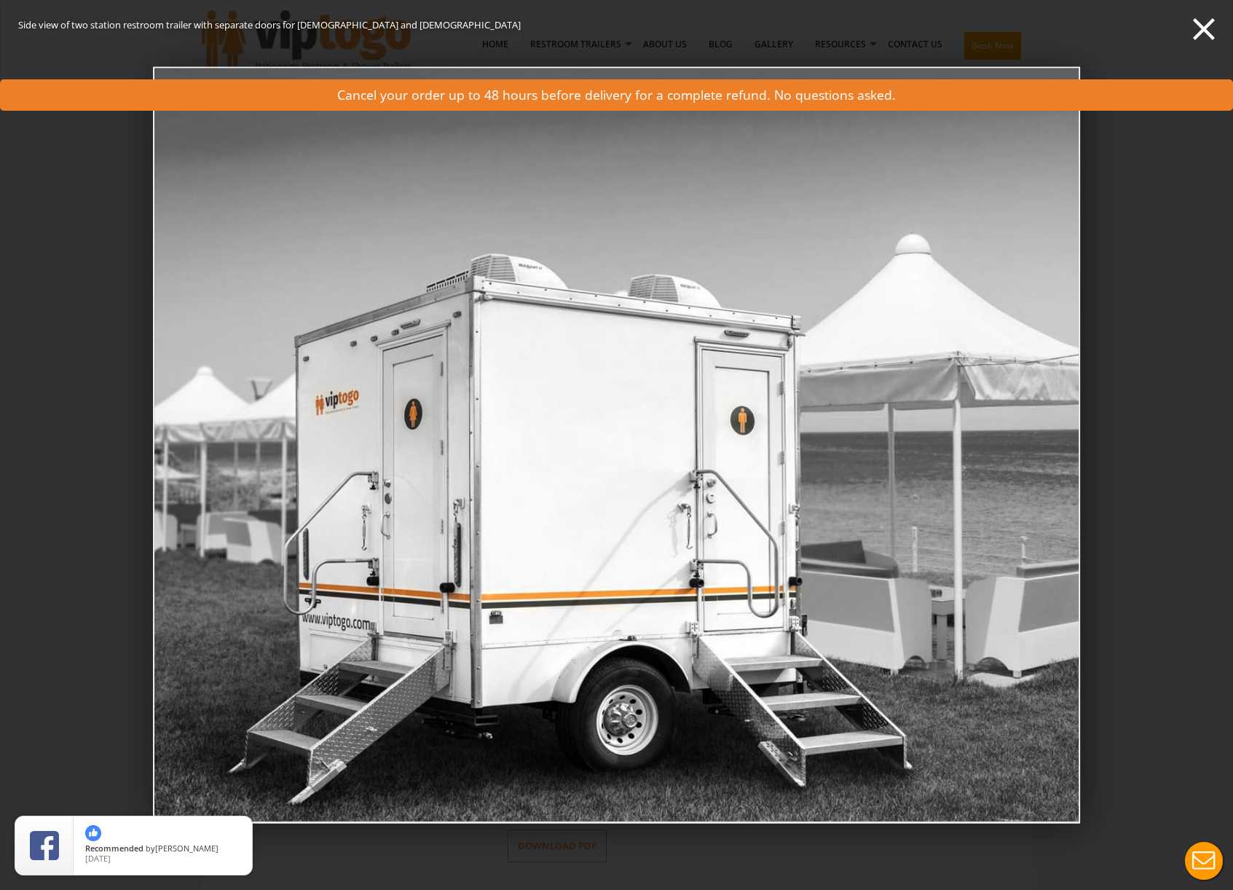
click at [1135, 420] on div "Side view of two station restroom trailer with separate doors for [DEMOGRAPHIC_…" at bounding box center [616, 445] width 1233 height 890
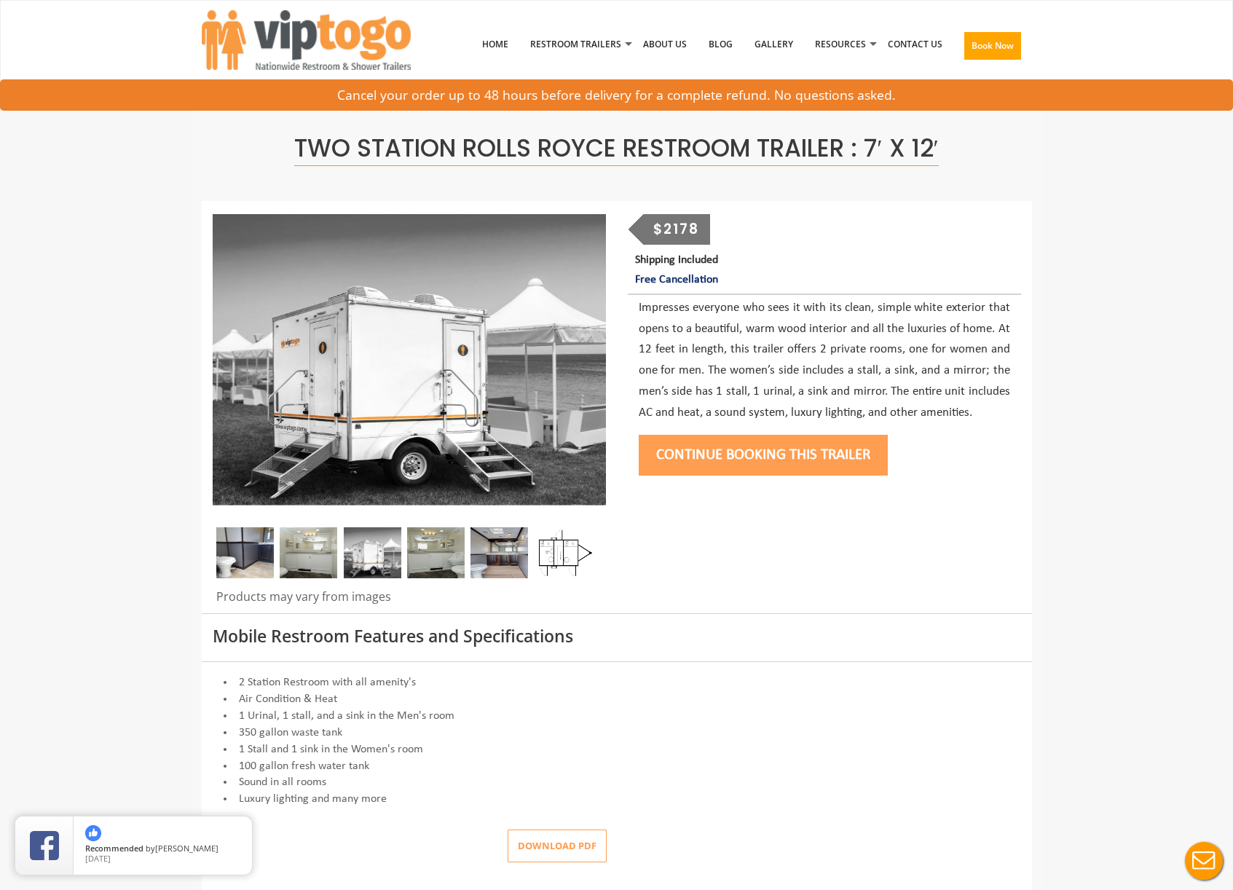
click at [414, 558] on img at bounding box center [436, 552] width 58 height 51
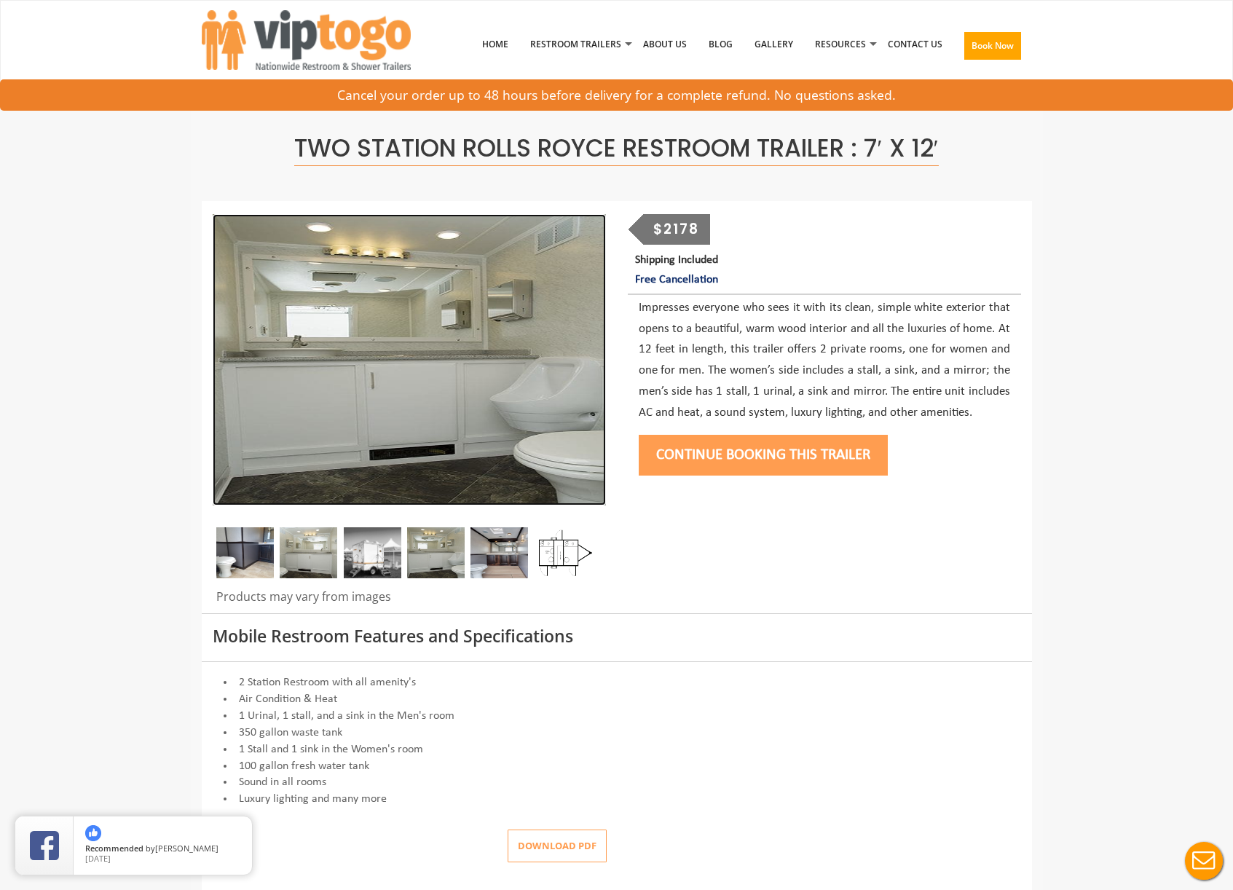
click at [553, 427] on img at bounding box center [409, 359] width 393 height 291
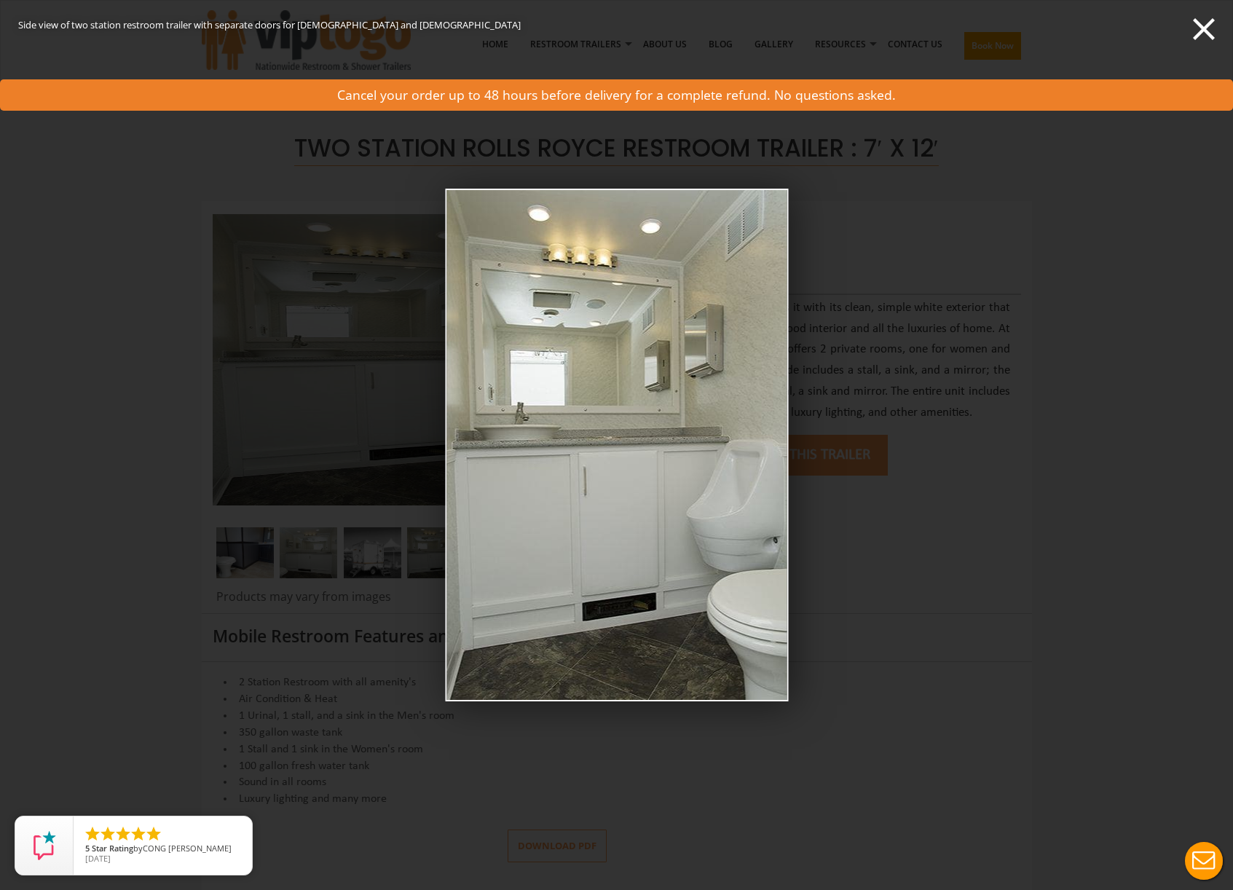
click at [1111, 517] on div "Side view of two station restroom trailer with separate doors for [DEMOGRAPHIC_…" at bounding box center [616, 445] width 1233 height 890
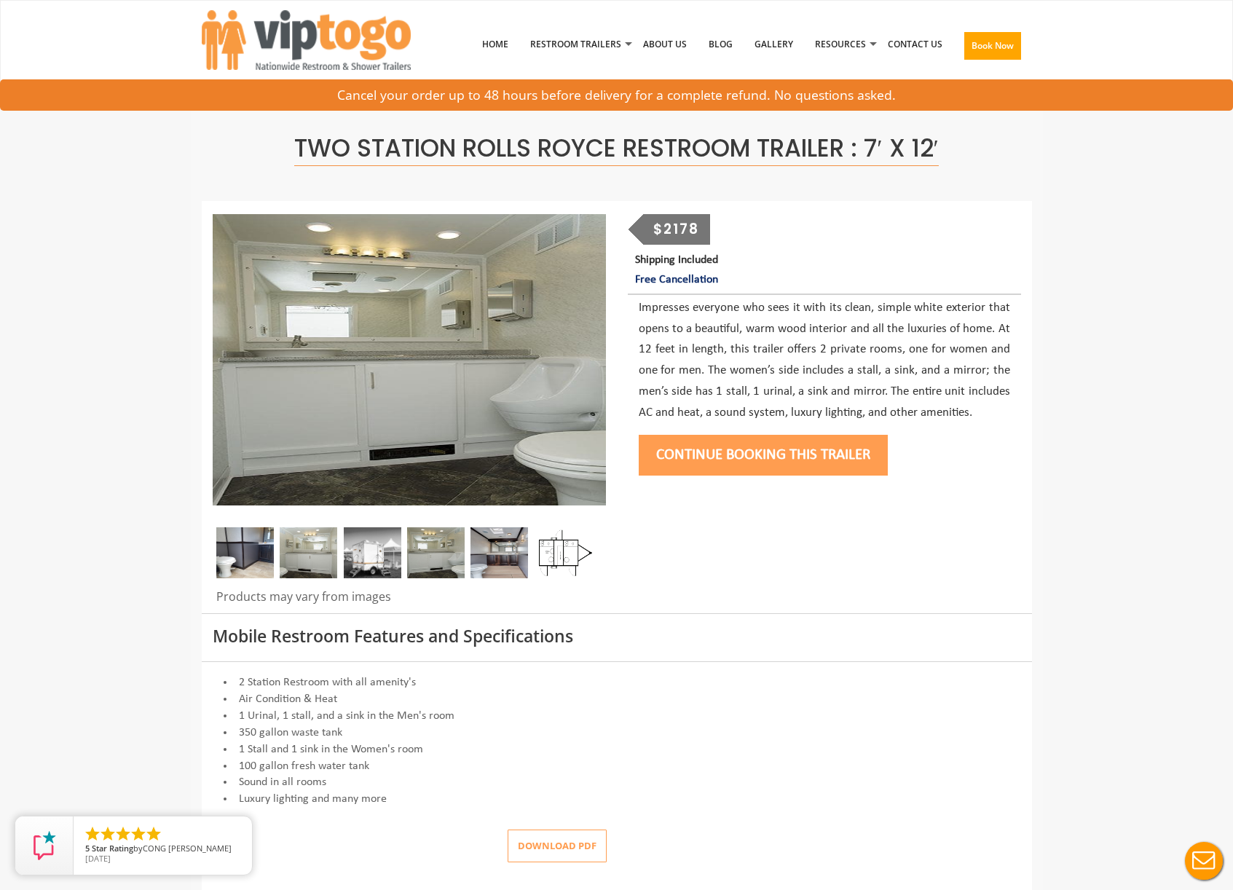
click at [479, 553] on img at bounding box center [499, 552] width 58 height 51
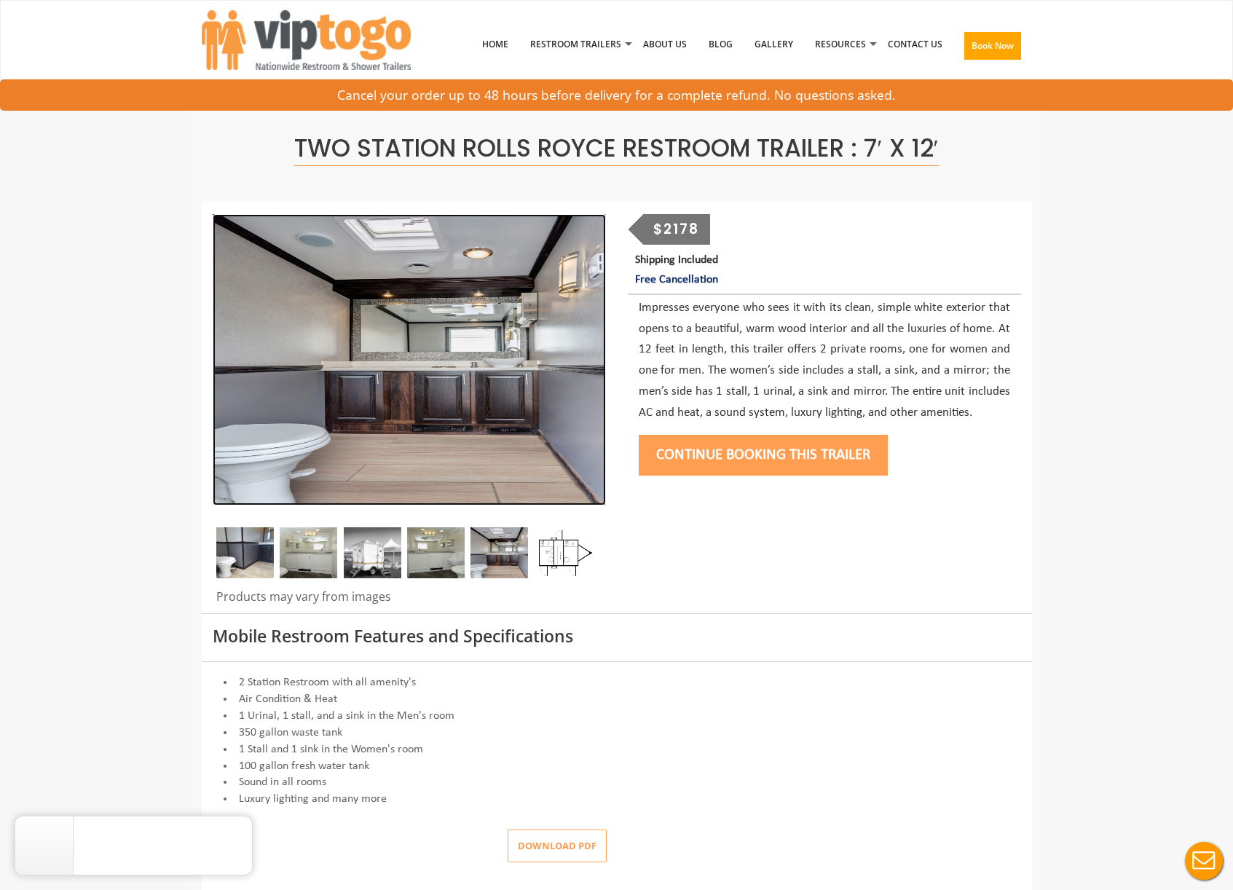
click at [478, 462] on img at bounding box center [409, 359] width 393 height 291
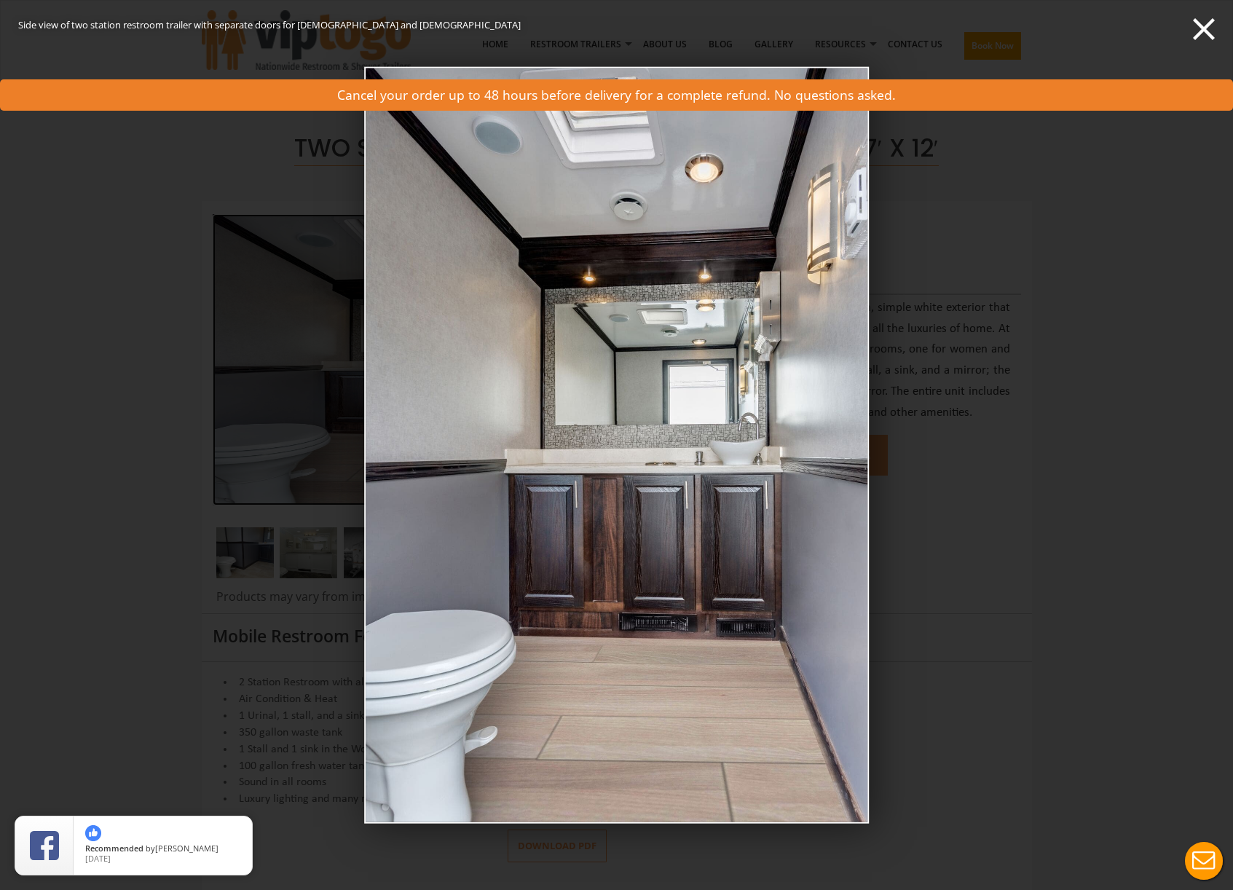
click at [999, 542] on div "Side view of two station restroom trailer with separate doors for [DEMOGRAPHIC_…" at bounding box center [616, 445] width 1233 height 890
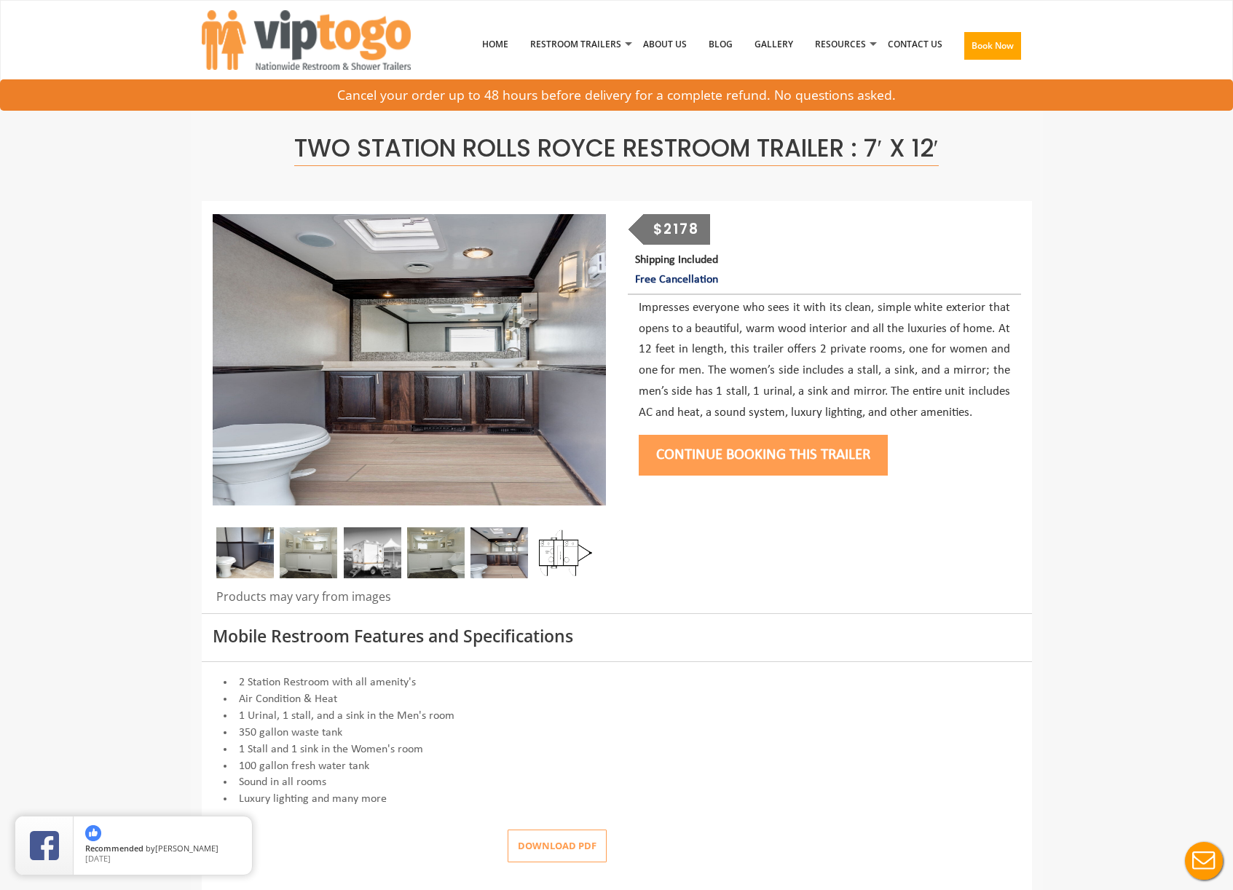
click at [553, 561] on img at bounding box center [563, 552] width 58 height 51
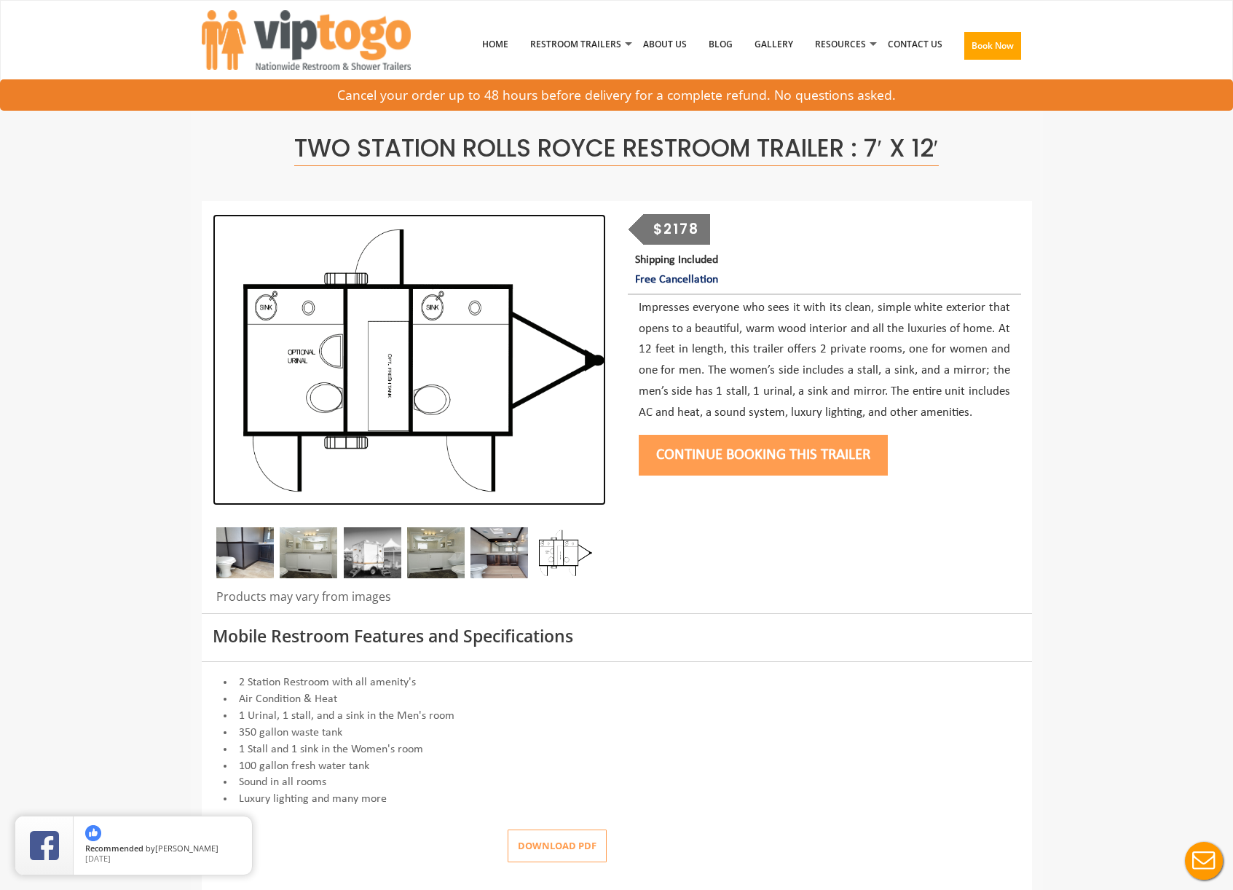
click at [354, 320] on img at bounding box center [409, 359] width 393 height 291
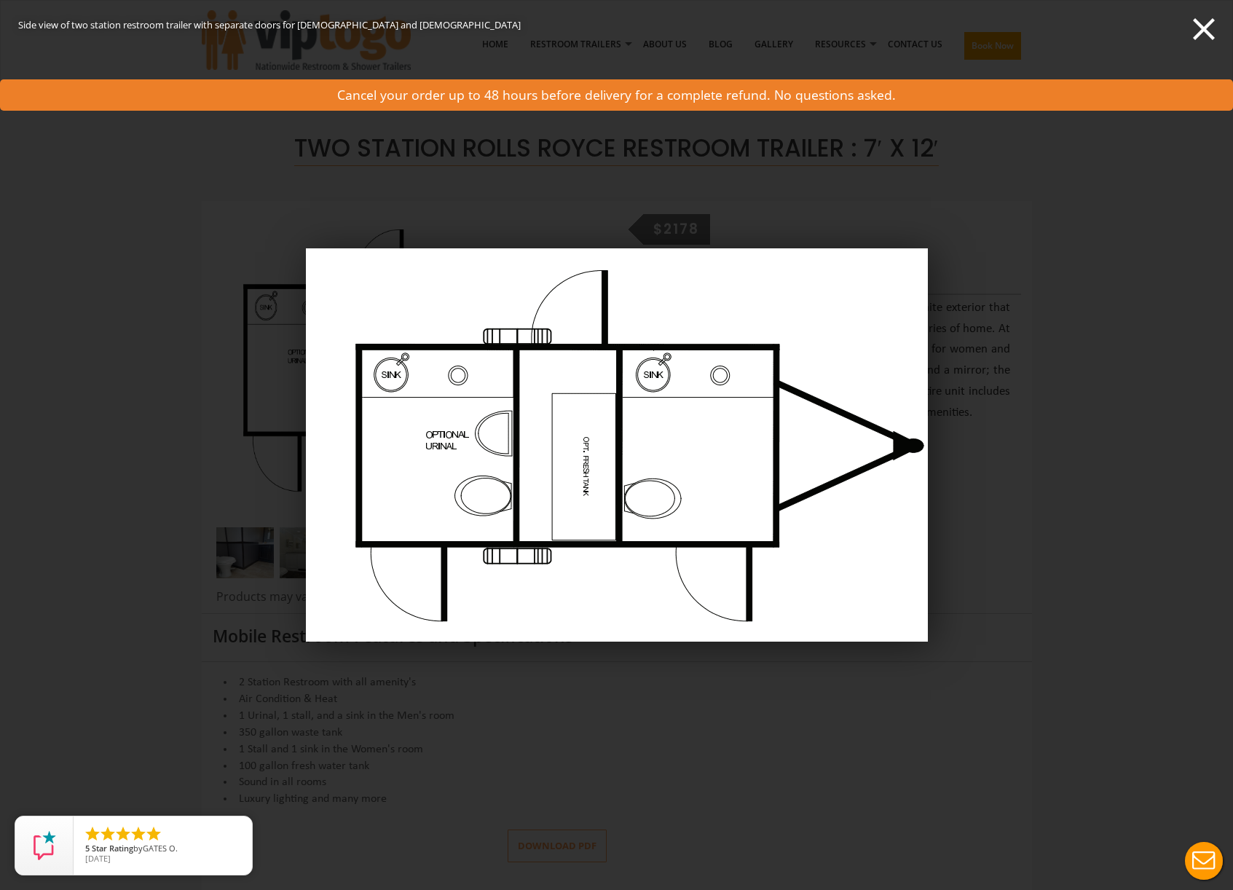
click at [1017, 499] on div "Side view of two station restroom trailer with separate doors for [DEMOGRAPHIC_…" at bounding box center [616, 445] width 1233 height 890
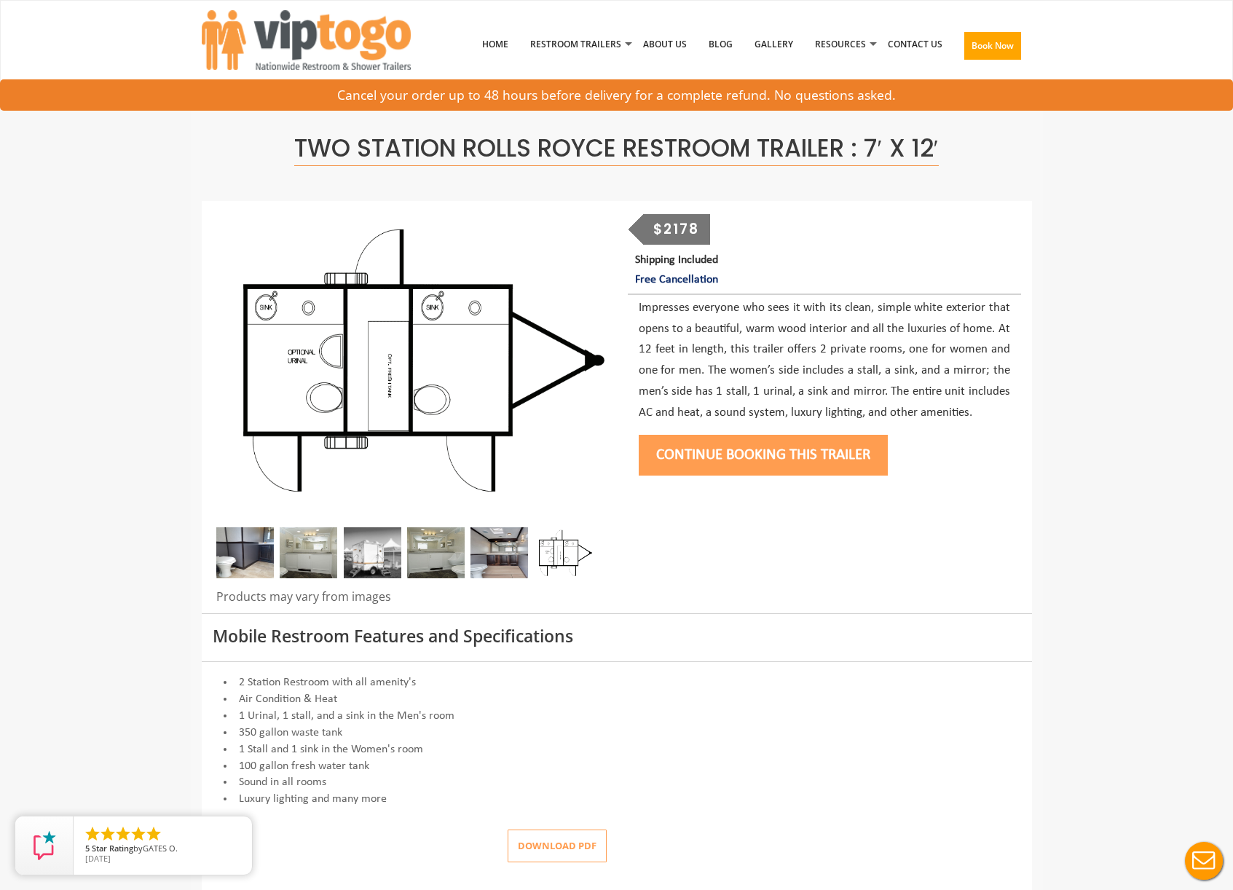
click at [598, 574] on div at bounding box center [409, 556] width 393 height 58
